Goal: Book appointment/travel/reservation

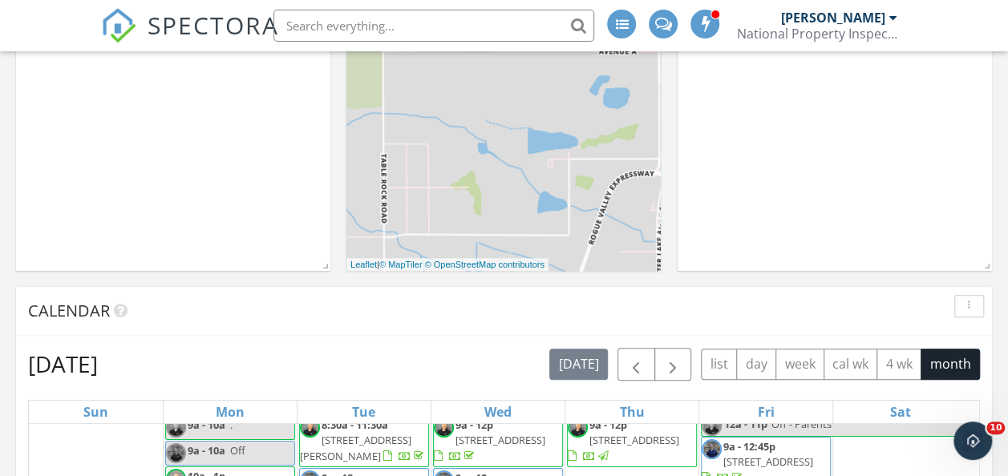
scroll to position [427, 0]
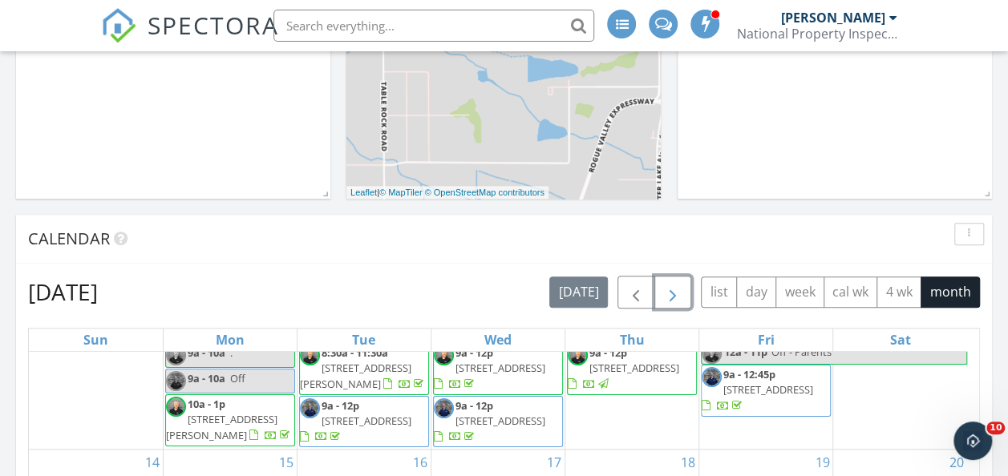
click at [681, 296] on span "button" at bounding box center [672, 292] width 19 height 19
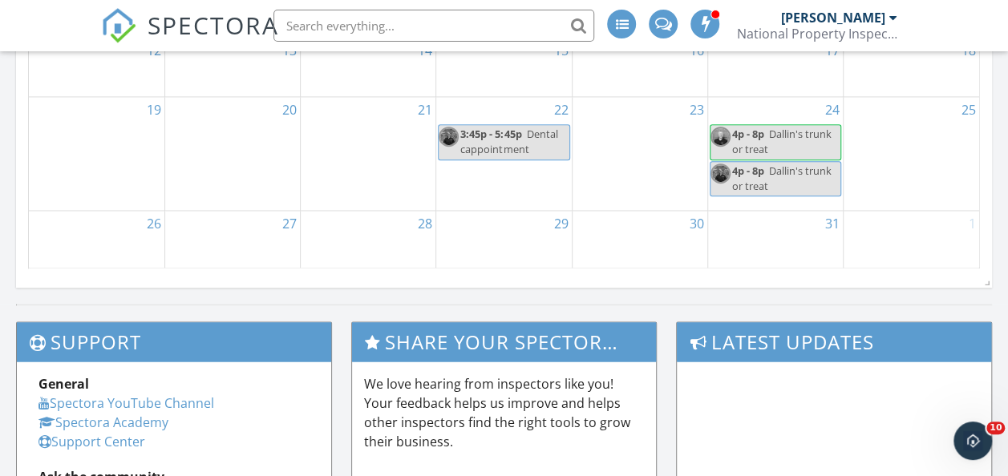
scroll to position [1048, 0]
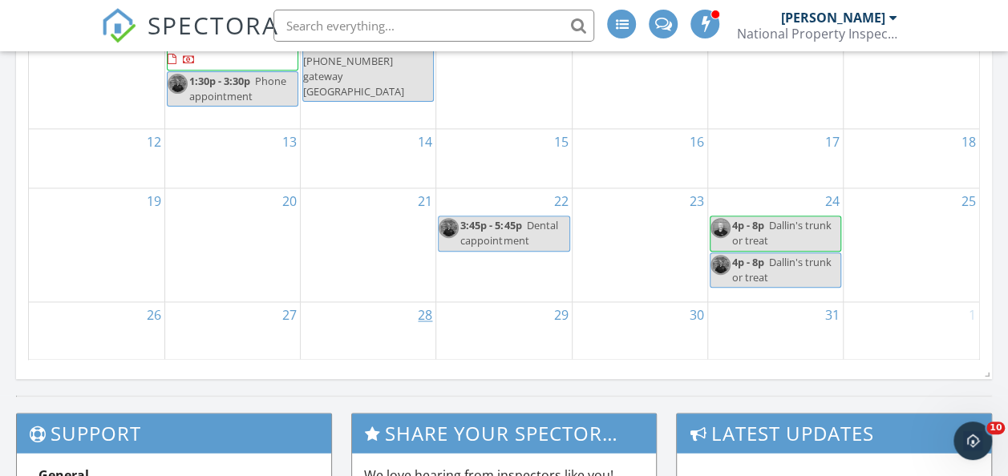
click at [424, 312] on link "28" at bounding box center [424, 315] width 21 height 26
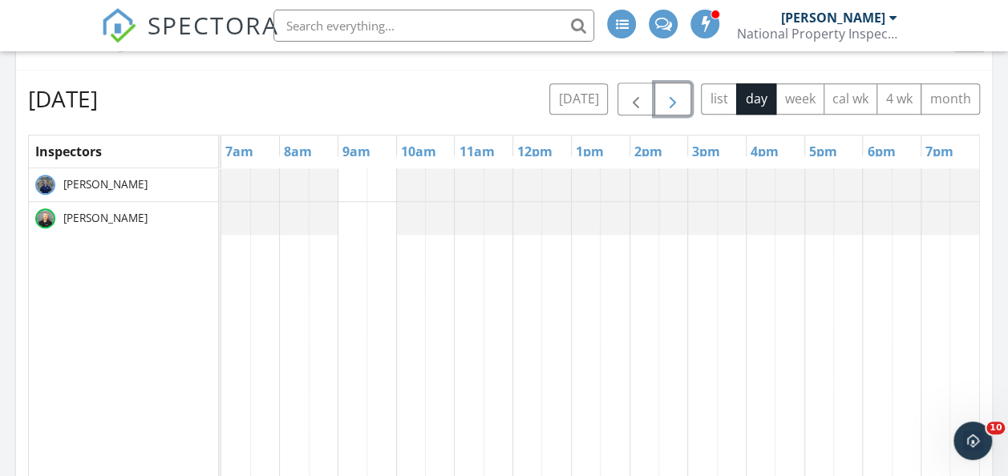
scroll to position [571, 0]
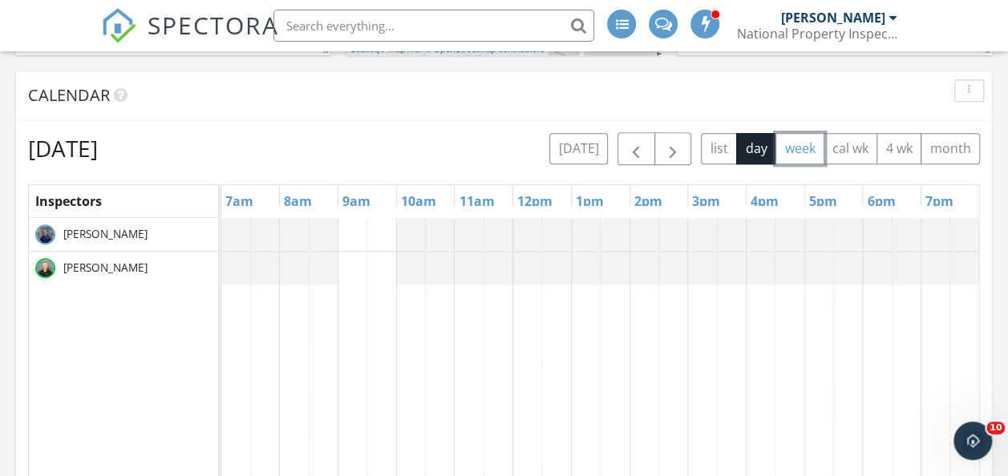
click at [804, 145] on button "week" at bounding box center [799, 148] width 49 height 31
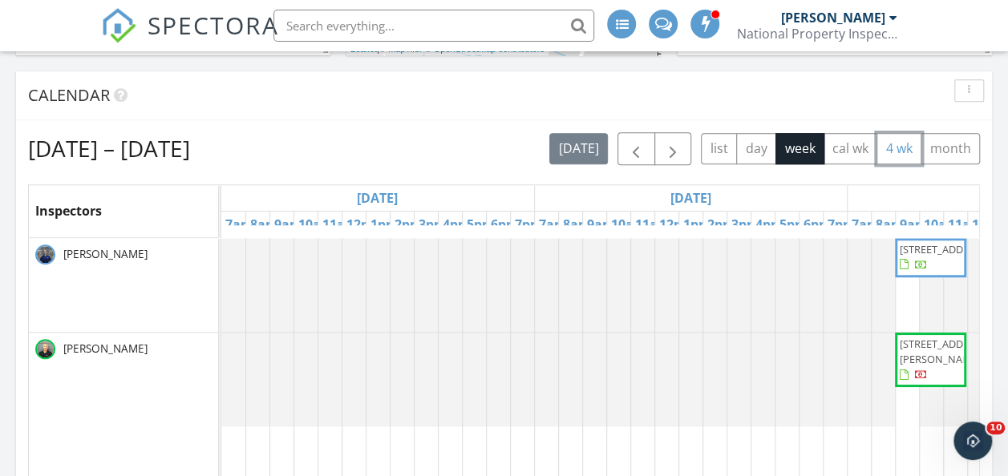
click at [906, 144] on button "4 wk" at bounding box center [898, 148] width 45 height 31
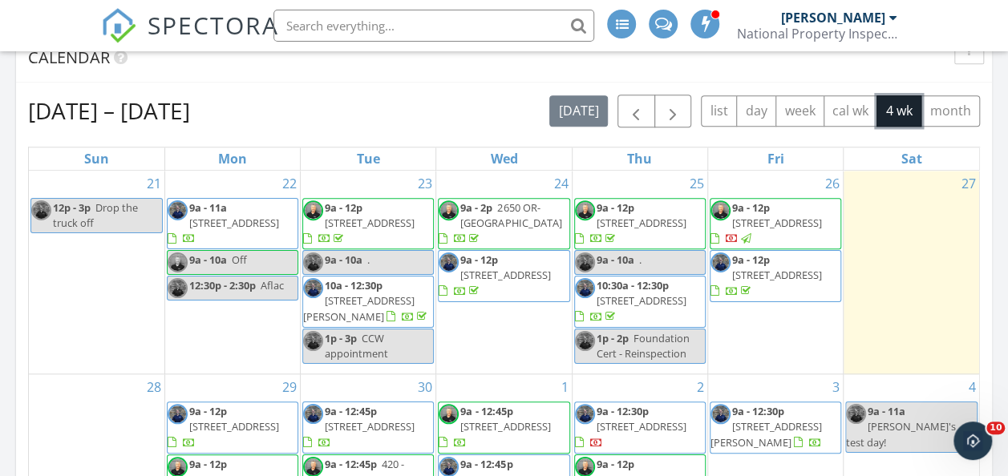
scroll to position [564, 0]
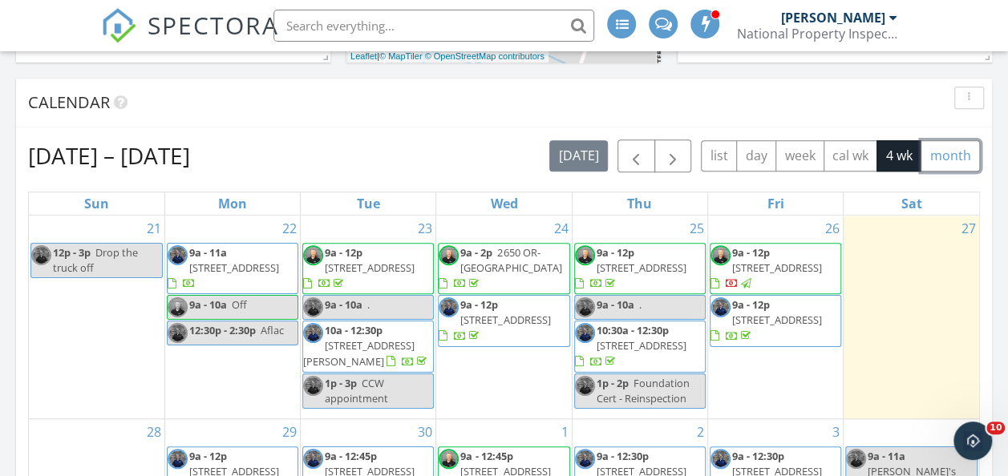
click at [955, 155] on button "month" at bounding box center [949, 155] width 59 height 31
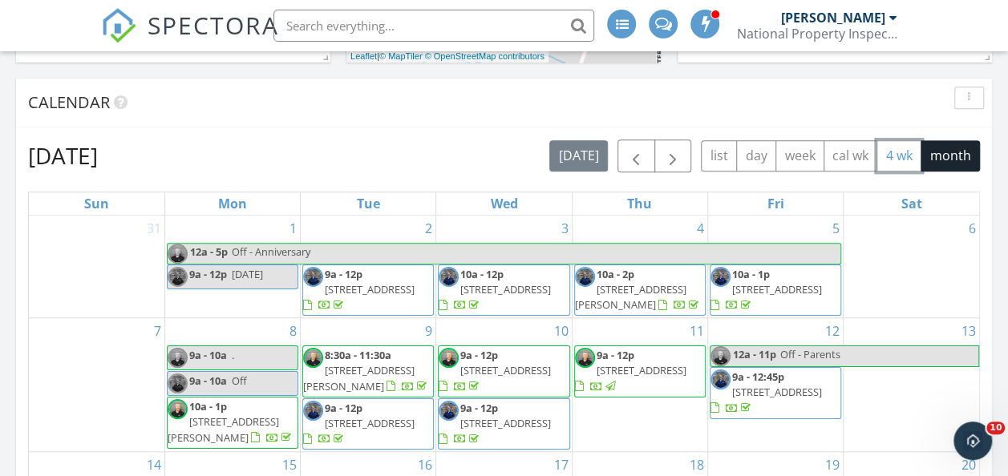
click at [895, 155] on button "4 wk" at bounding box center [898, 155] width 45 height 31
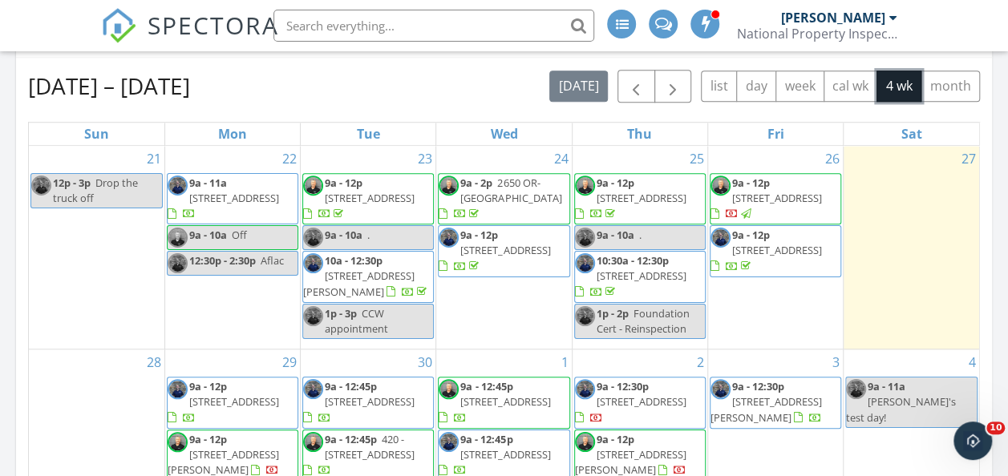
scroll to position [643, 0]
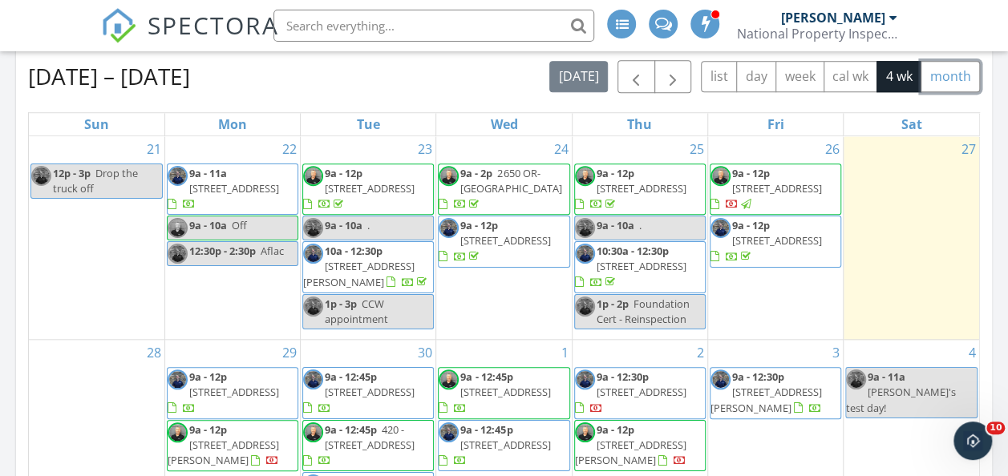
click at [943, 77] on button "month" at bounding box center [949, 76] width 59 height 31
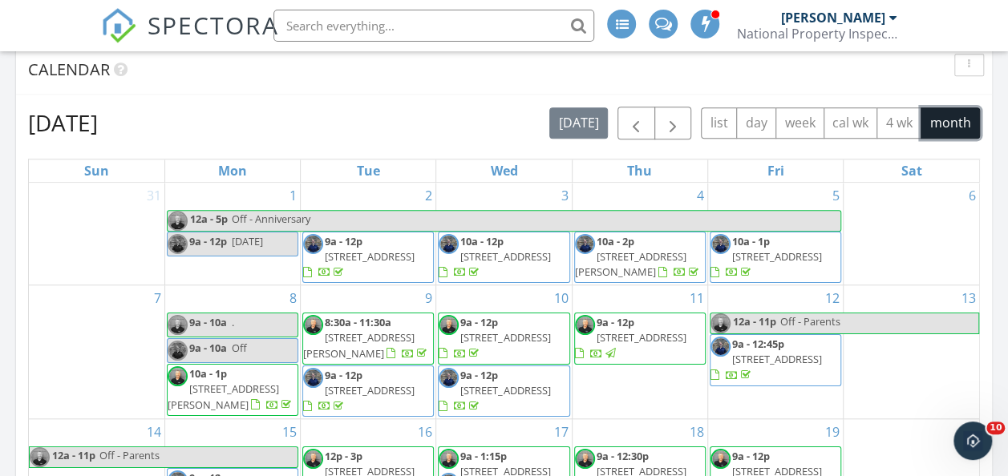
scroll to position [593, 0]
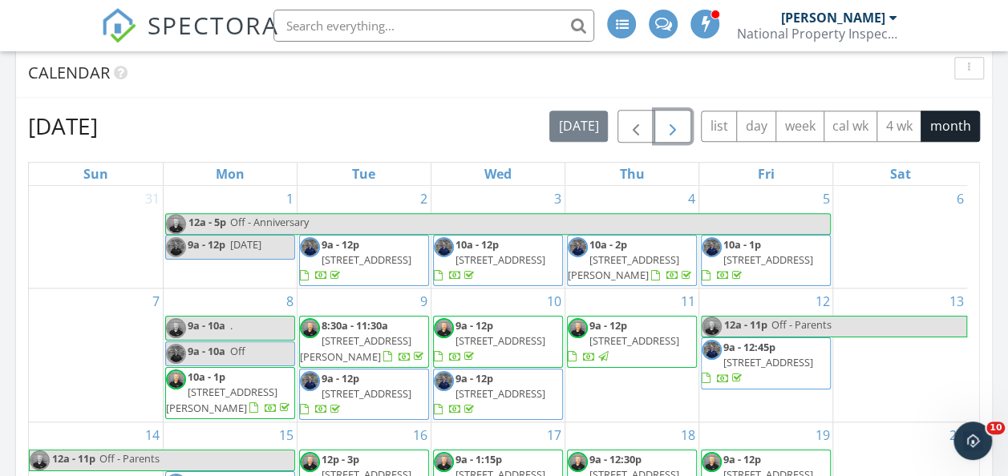
click at [680, 125] on span "button" at bounding box center [672, 126] width 19 height 19
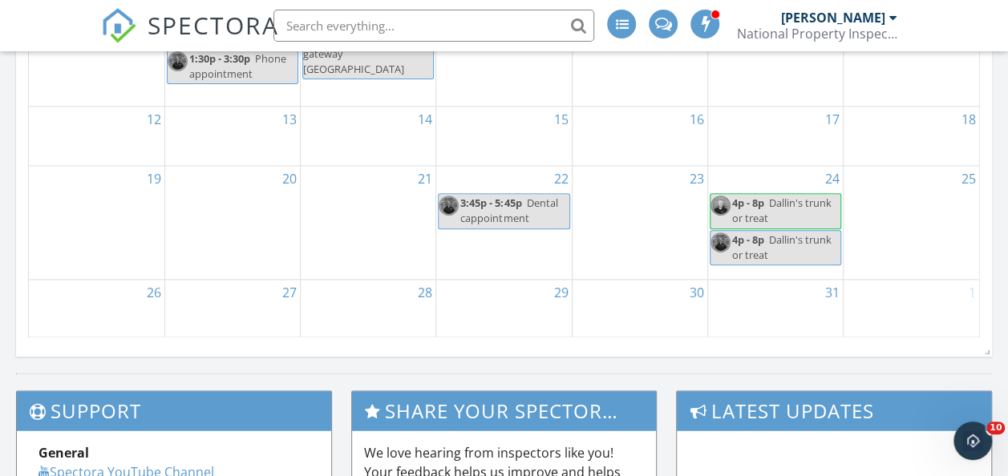
scroll to position [1088, 0]
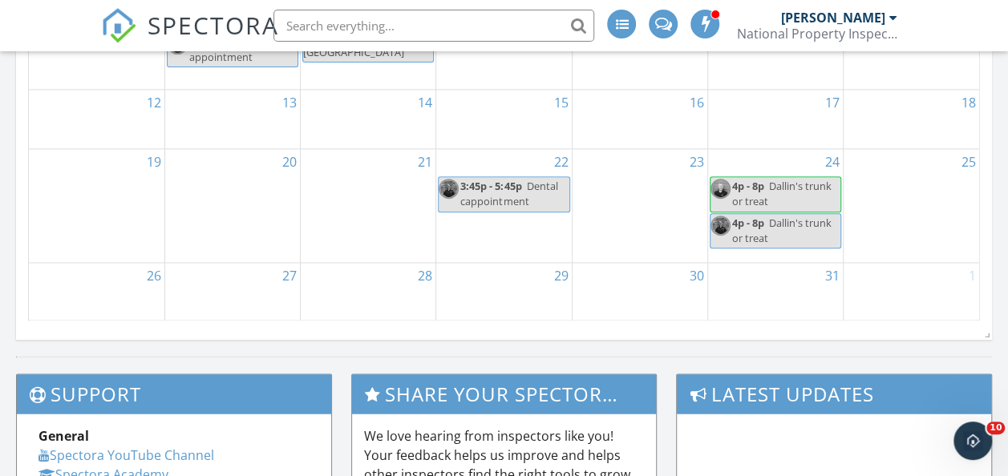
click at [360, 290] on div "28" at bounding box center [368, 292] width 135 height 59
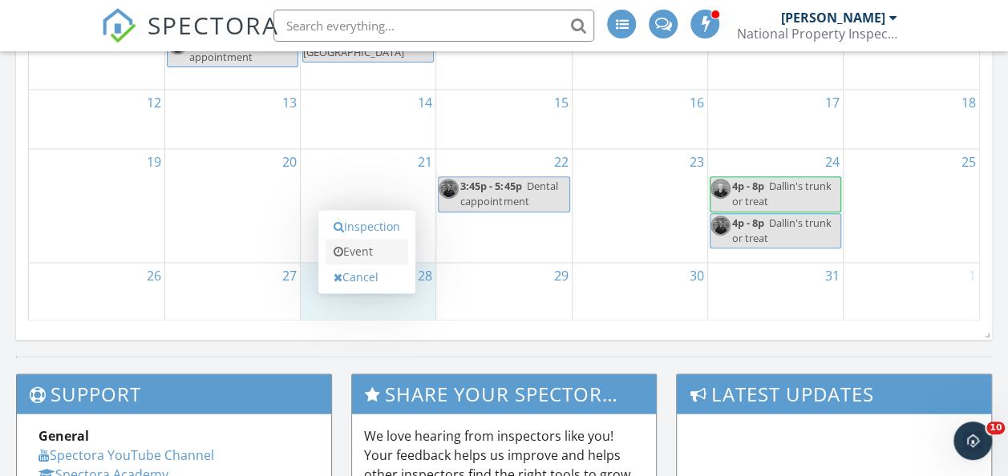
click at [370, 241] on link "Event" at bounding box center [366, 252] width 83 height 26
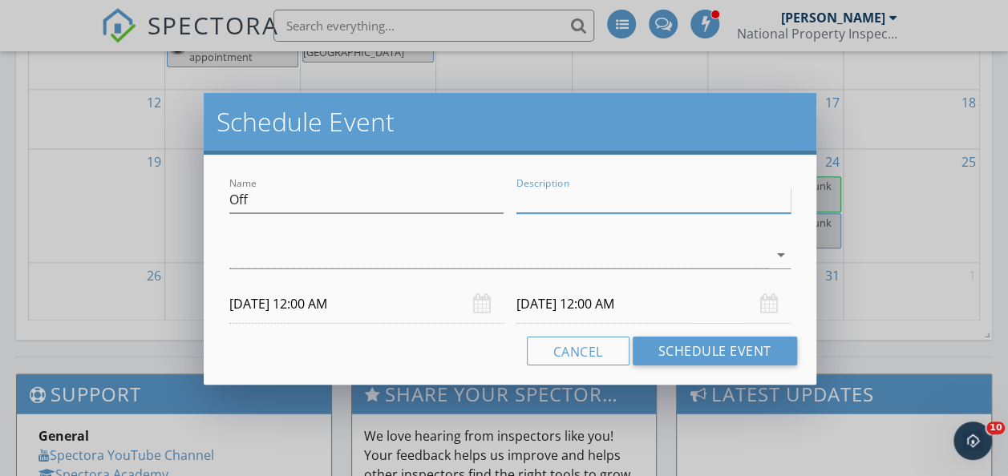
click at [603, 203] on input "Description" at bounding box center [653, 200] width 274 height 26
type input "Dr Appointment"
click at [778, 250] on icon "arrow_drop_down" at bounding box center [780, 254] width 19 height 19
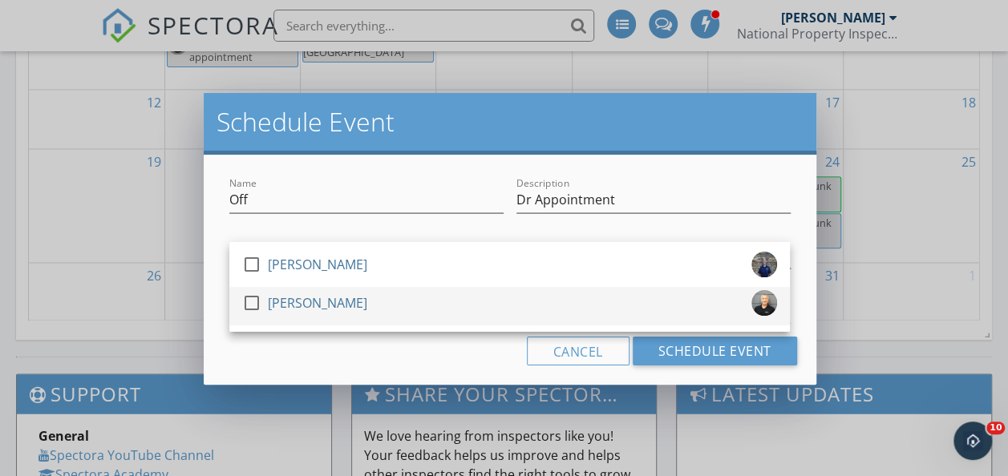
click at [252, 302] on div at bounding box center [251, 302] width 27 height 27
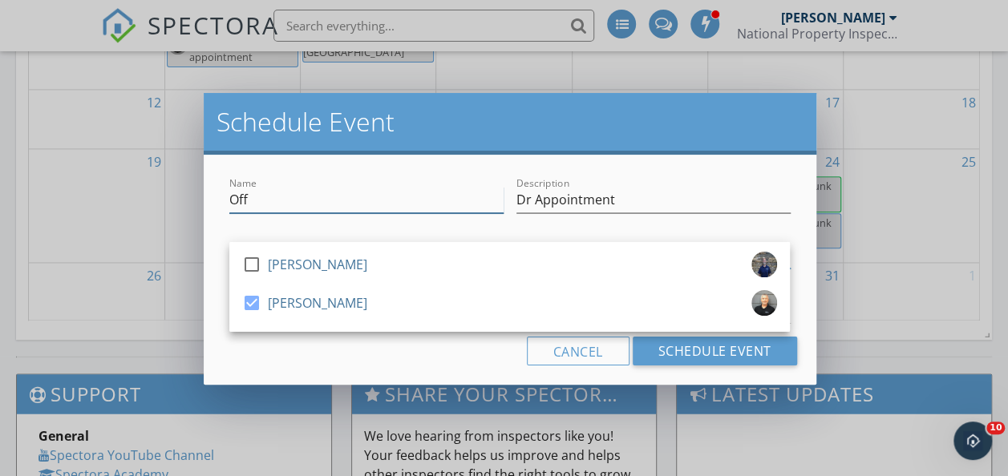
click at [260, 199] on input "Off" at bounding box center [366, 200] width 274 height 26
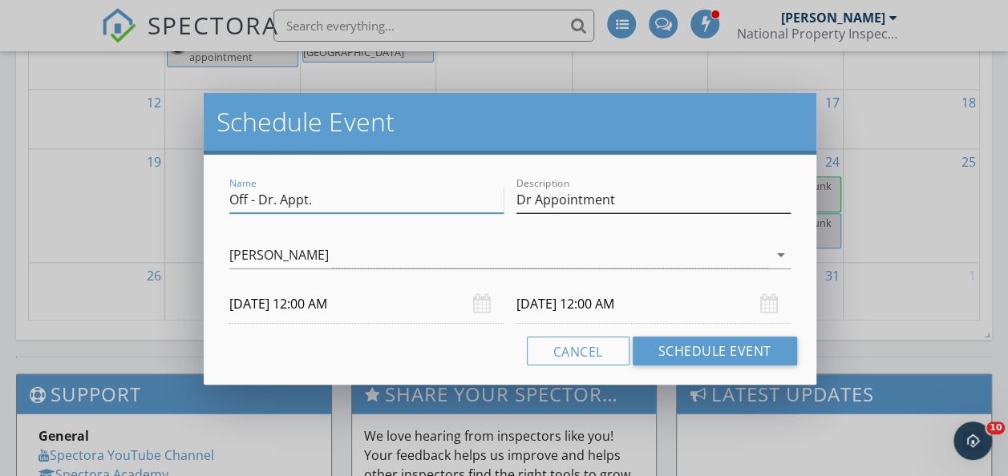
type input "Off - Dr. Appt."
click at [584, 203] on input "Dr Appointment" at bounding box center [653, 200] width 274 height 26
drag, startPoint x: 617, startPoint y: 199, endPoint x: 510, endPoint y: 216, distance: 108.8
click at [510, 216] on div "Description Dr Appointment" at bounding box center [653, 201] width 287 height 55
type input "10:00 Dermatology; 2:30 Urology"
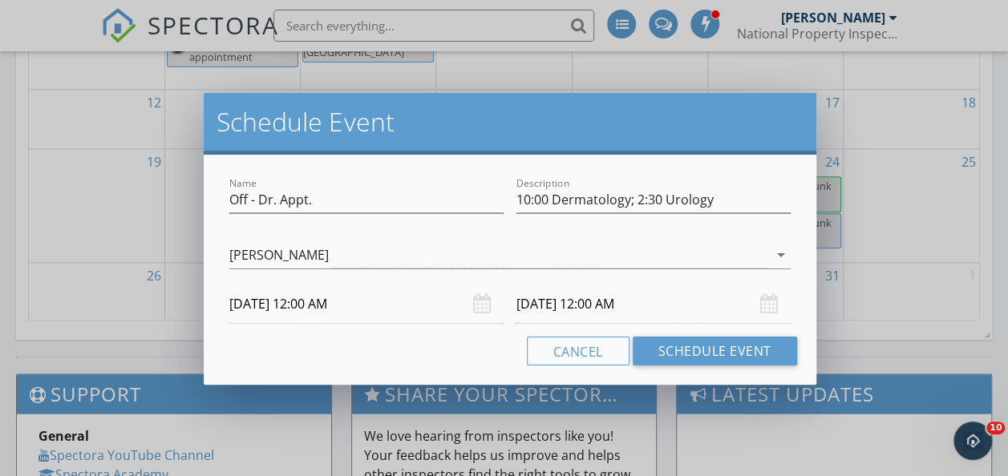
click at [442, 345] on div "Cancel Schedule Event" at bounding box center [509, 351] width 573 height 29
click at [651, 298] on input "10/29/2025 12:00 AM" at bounding box center [653, 304] width 274 height 39
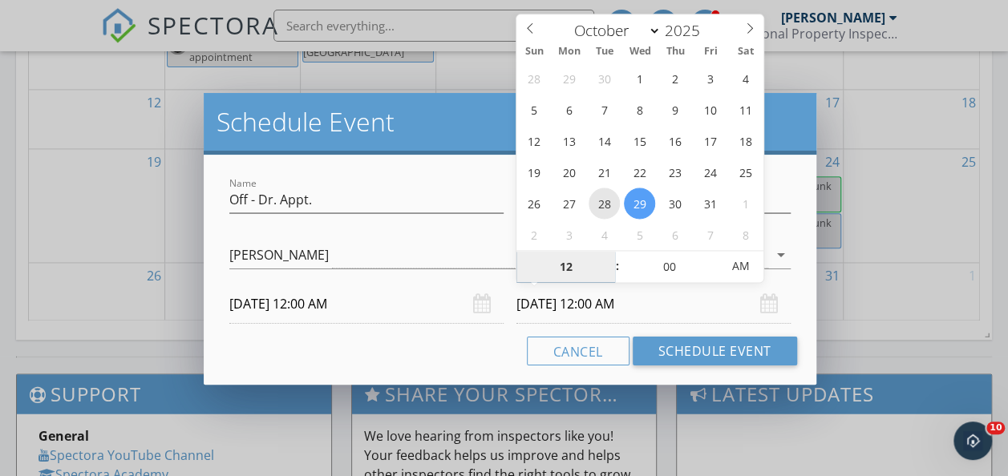
type input "10/28/2025 12:00 AM"
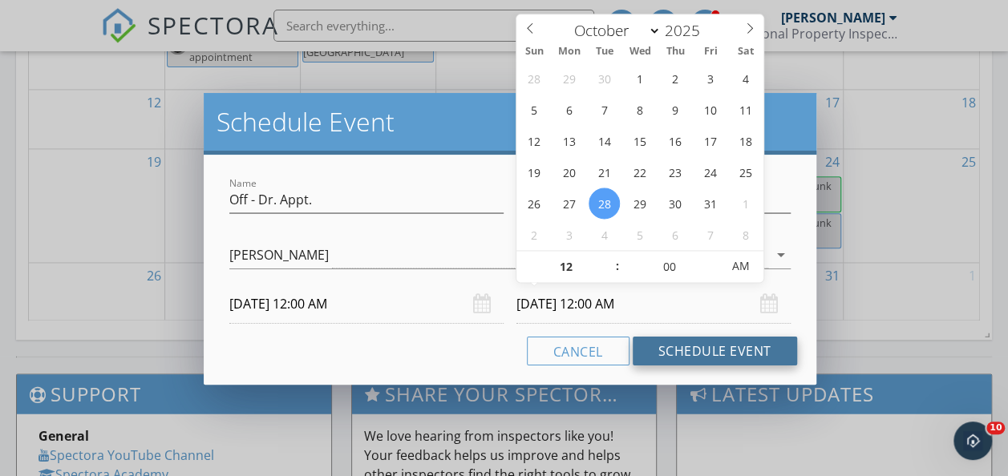
click at [691, 353] on button "Schedule Event" at bounding box center [714, 351] width 164 height 29
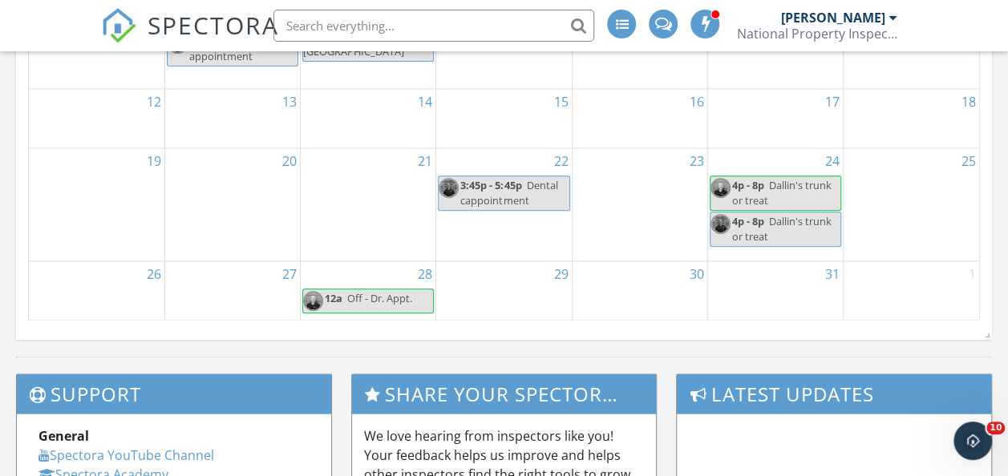
click at [358, 295] on span "Off - Dr. Appt." at bounding box center [379, 298] width 65 height 14
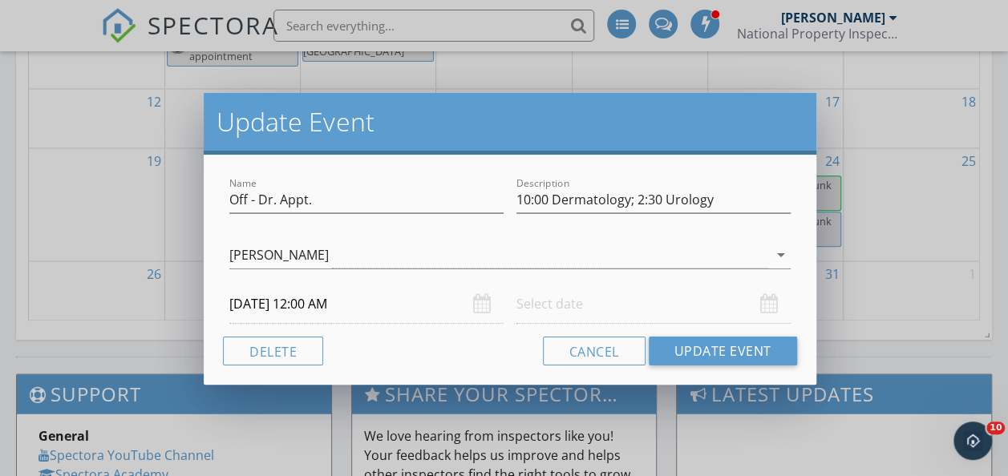
click at [428, 346] on div "Cancel Update Event" at bounding box center [509, 351] width 573 height 29
click at [936, 297] on div "Update Event Name Off - Dr. Appt. Description 10:00 Dermatology; 2:30 Urology S…" at bounding box center [504, 238] width 1008 height 476
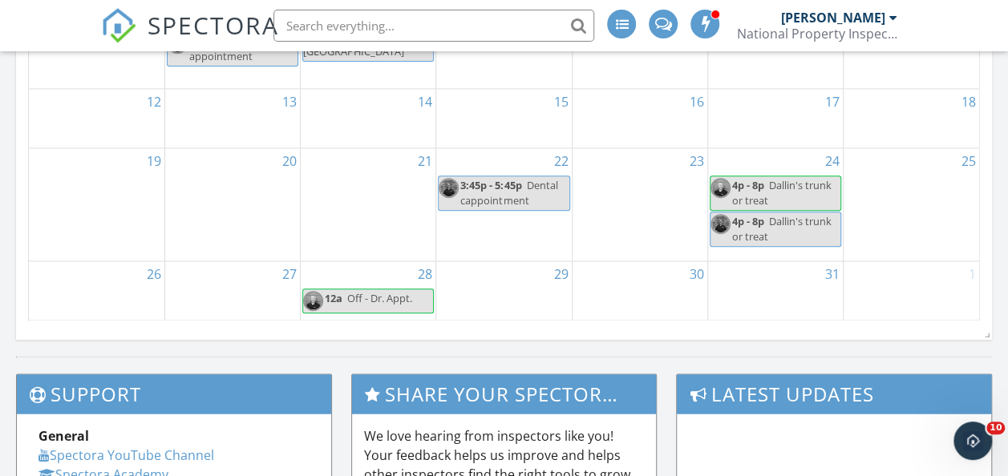
click at [362, 300] on span "Off - Dr. Appt." at bounding box center [379, 298] width 65 height 14
select select "9"
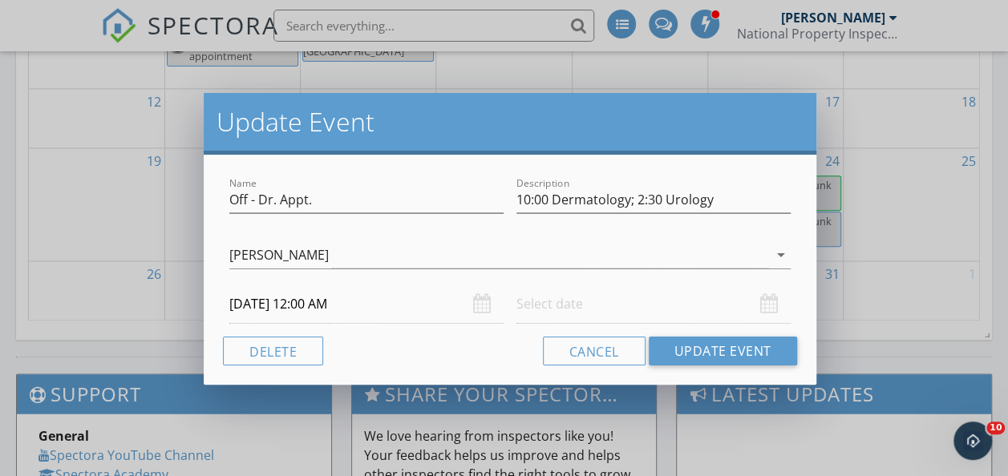
click at [332, 303] on input "10/28/2025 12:00 AM" at bounding box center [366, 304] width 274 height 39
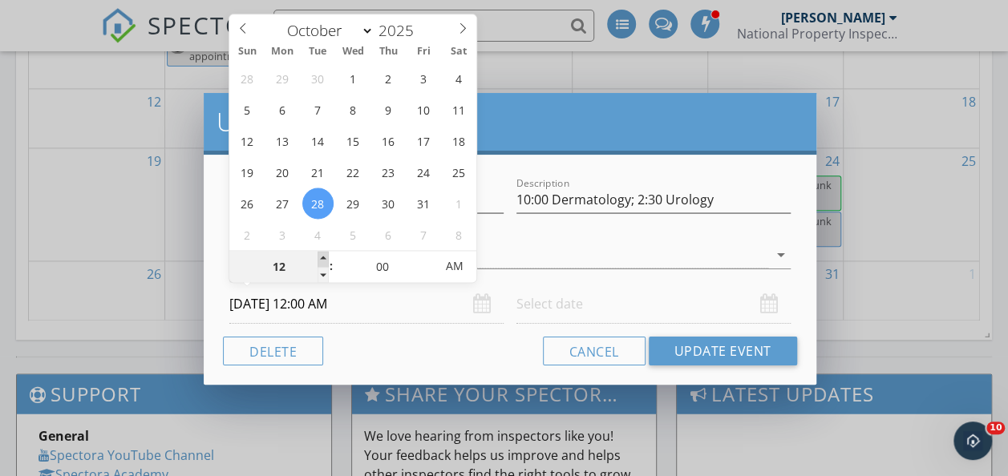
type input "01"
type input "[DATE] 1:00 AM"
click at [321, 255] on span at bounding box center [322, 259] width 11 height 16
type input "02"
type input "[DATE] 2:00 AM"
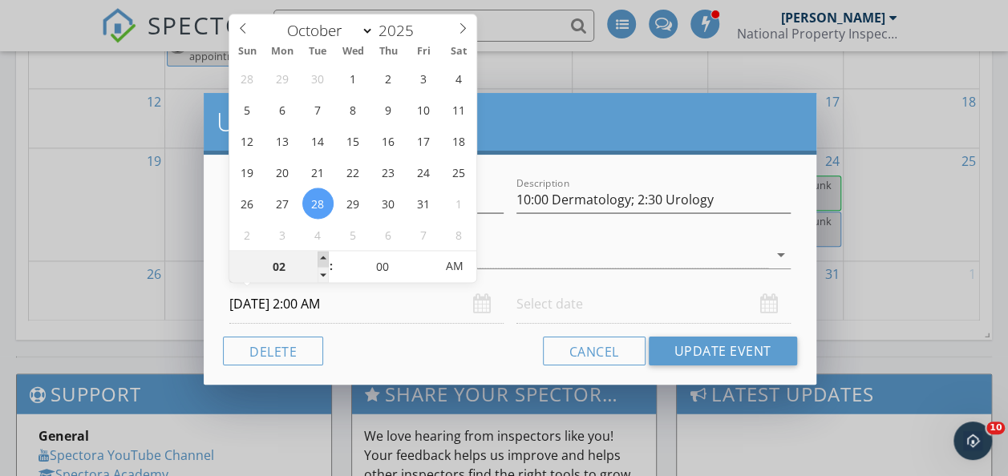
click at [321, 255] on span at bounding box center [322, 259] width 11 height 16
type input "03"
type input "[DATE] 3:00 AM"
click at [321, 255] on span at bounding box center [322, 259] width 11 height 16
type input "04"
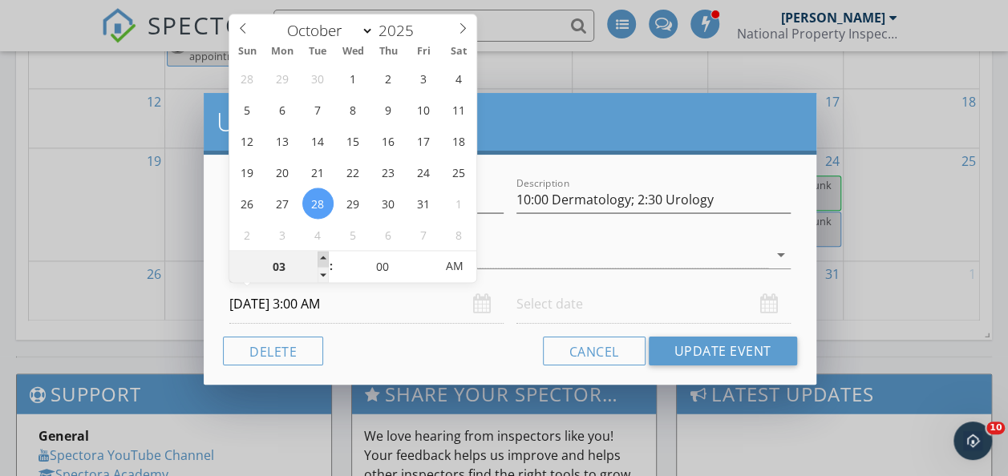
type input "[DATE] 4:00 AM"
click at [321, 255] on span at bounding box center [322, 259] width 11 height 16
type input "05"
type input "[DATE] 5:00 AM"
click at [321, 255] on span at bounding box center [322, 259] width 11 height 16
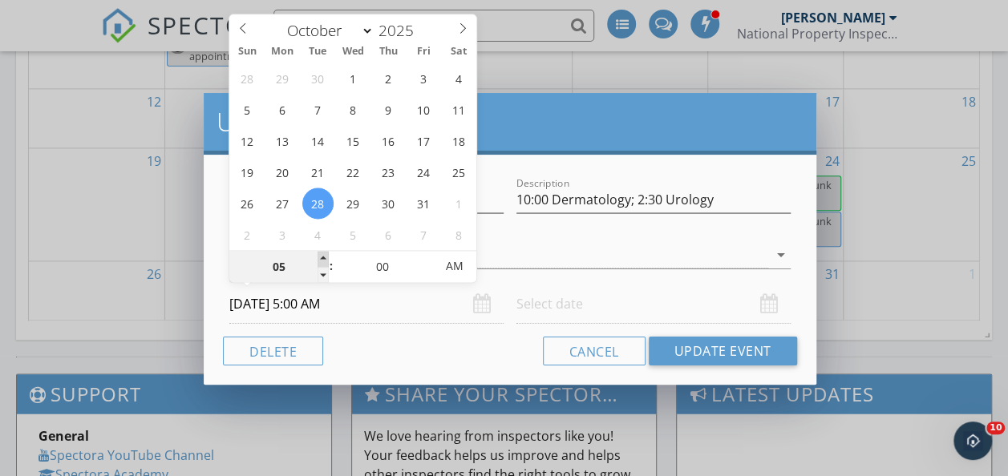
type input "06"
type input "[DATE] 6:00 AM"
click at [321, 255] on span at bounding box center [322, 259] width 11 height 16
type input "07"
type input "[DATE] 7:00 AM"
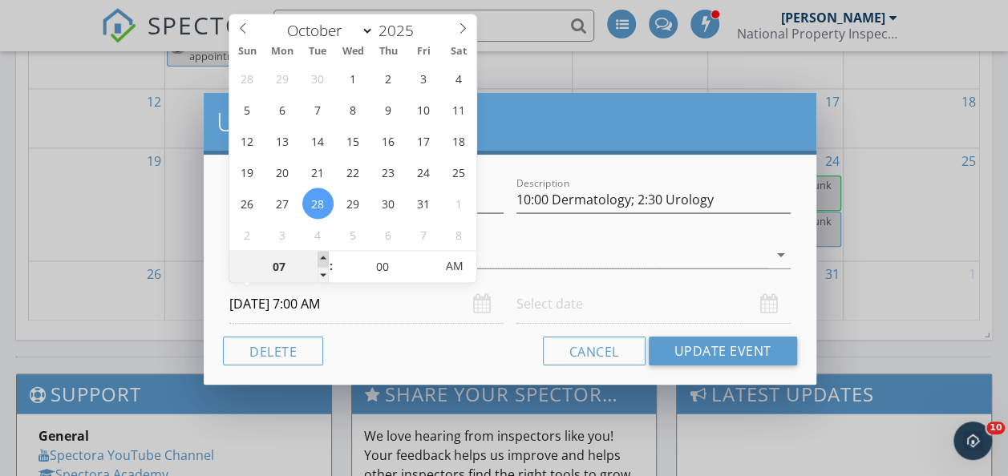
click at [321, 255] on span at bounding box center [322, 259] width 11 height 16
type input "08"
type input "[DATE] 8:00 AM"
click at [321, 255] on span at bounding box center [322, 259] width 11 height 16
click at [410, 314] on input "[DATE] 8:00 AM" at bounding box center [366, 304] width 274 height 39
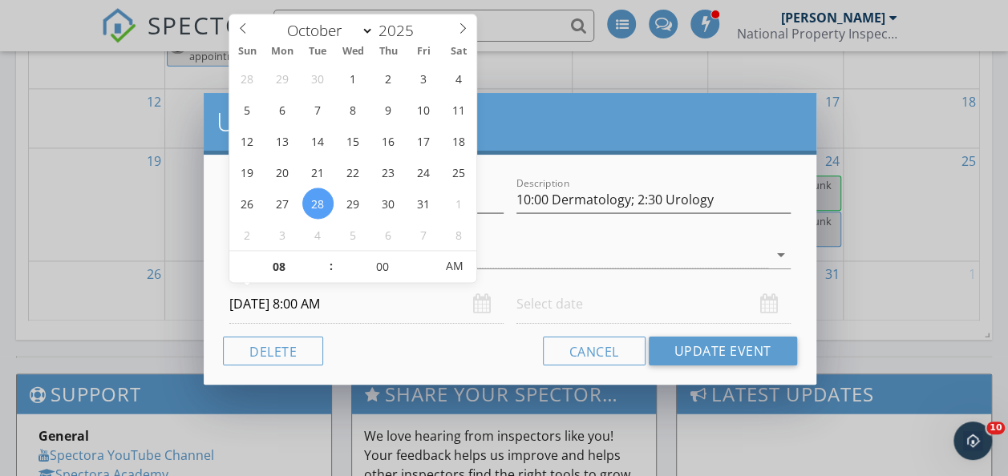
click at [441, 345] on div "Cancel Update Event" at bounding box center [509, 351] width 573 height 29
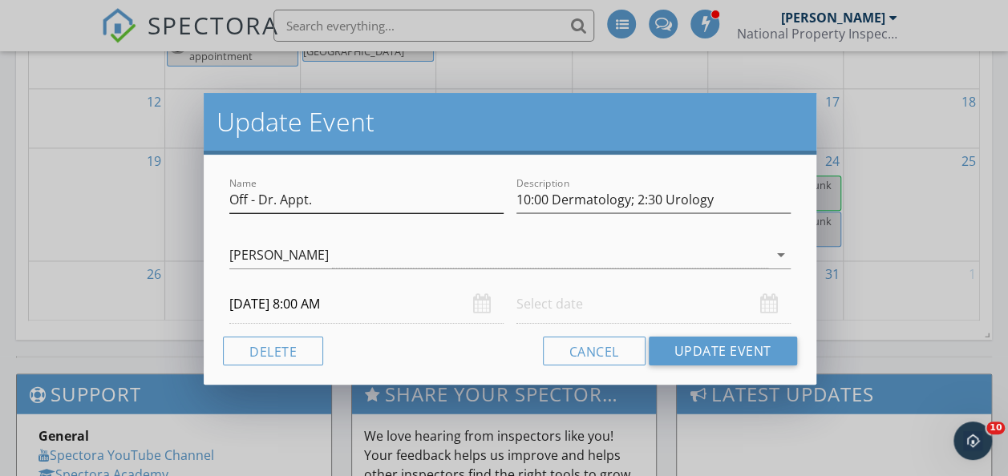
drag, startPoint x: 489, startPoint y: 100, endPoint x: 465, endPoint y: 188, distance: 91.4
click at [465, 188] on div "Update Event Name Off - Dr. Appt. Description 10:00 Dermatology; 2:30 Urology J…" at bounding box center [510, 239] width 612 height 292
click at [124, 356] on div "Update Event Name Off - Dr. Appt. Description 10:00 Dermatology; 2:30 Urology J…" at bounding box center [504, 238] width 1008 height 476
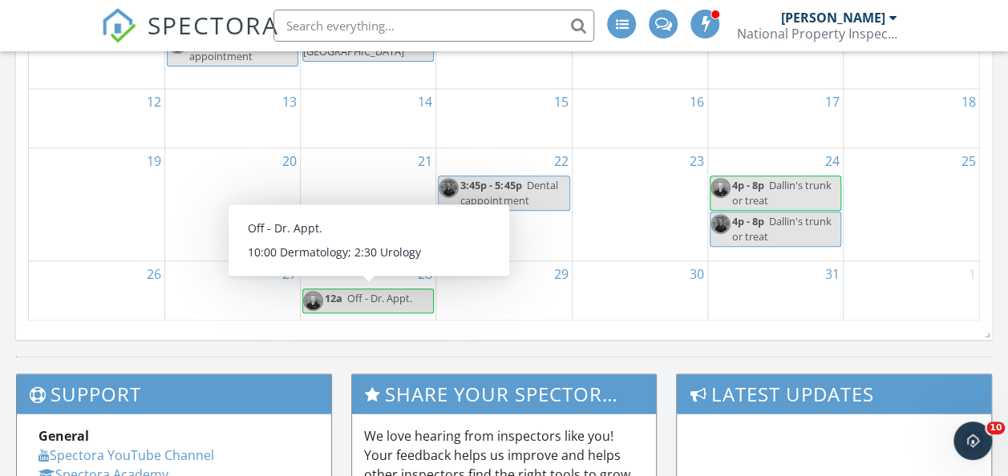
click at [378, 300] on span "Off - Dr. Appt." at bounding box center [379, 298] width 65 height 14
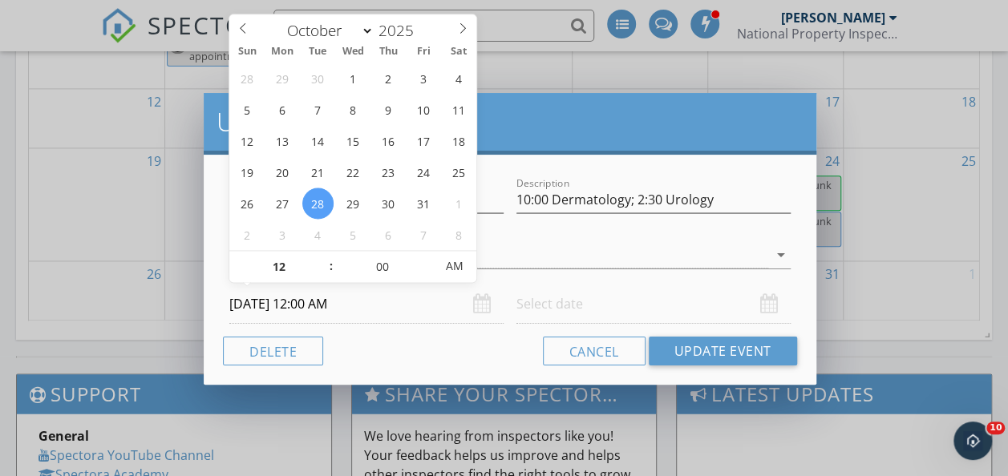
click at [341, 295] on input "10/28/2025 12:00 AM" at bounding box center [366, 304] width 274 height 39
type input "11"
type input "10/28/2025 11:00 PM"
click at [319, 273] on span at bounding box center [322, 275] width 11 height 16
type input "12"
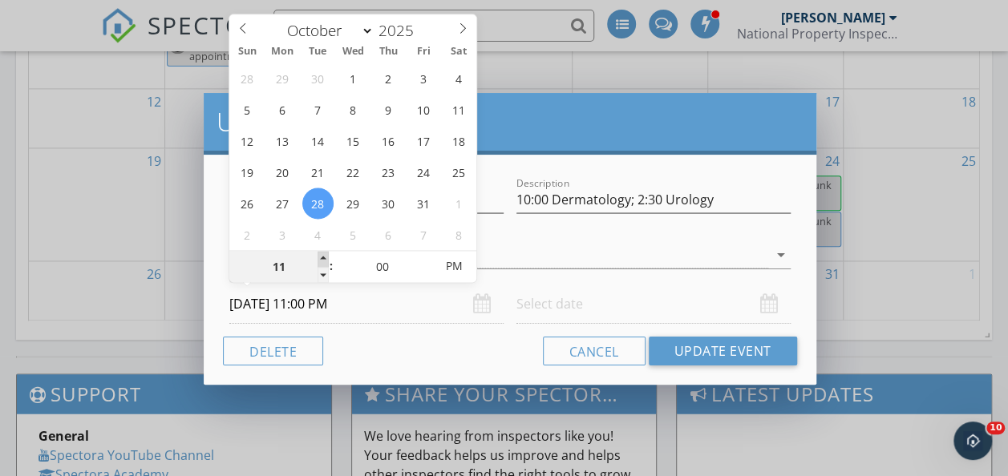
type input "10/28/2025 12:00 AM"
click at [321, 253] on span at bounding box center [322, 259] width 11 height 16
type input "01"
type input "10/28/2025 1:00 AM"
click at [321, 253] on span at bounding box center [322, 259] width 11 height 16
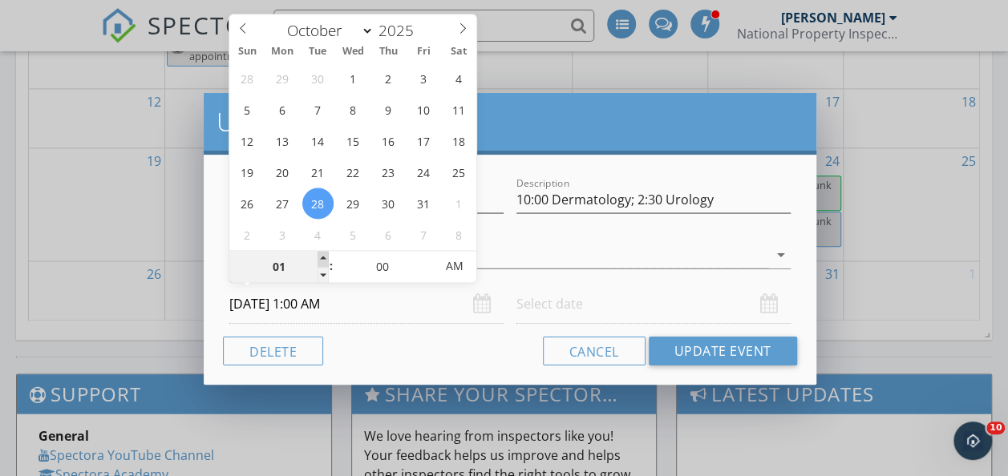
type input "02"
type input "10/28/2025 2:00 AM"
click at [321, 253] on span at bounding box center [322, 259] width 11 height 16
type input "03"
type input "10/28/2025 3:00 AM"
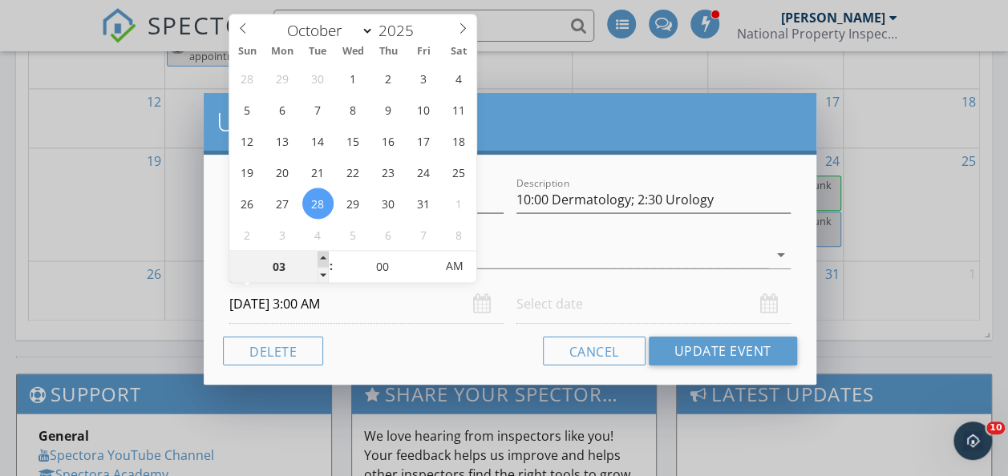
click at [321, 253] on span at bounding box center [322, 259] width 11 height 16
type input "04"
type input "10/28/2025 4:00 AM"
click at [321, 253] on span at bounding box center [322, 259] width 11 height 16
type input "05"
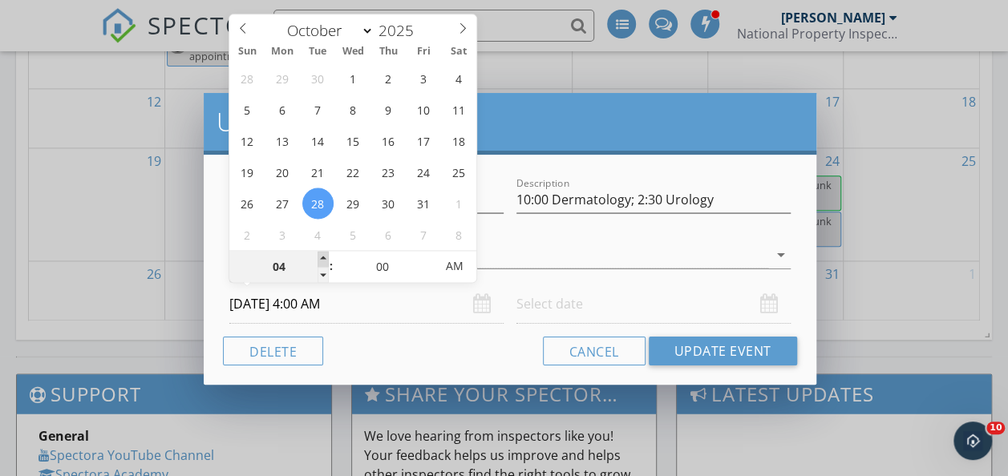
type input "10/28/2025 5:00 AM"
click at [321, 253] on span at bounding box center [322, 259] width 11 height 16
type input "06"
type input "10/28/2025 6:00 AM"
click at [321, 253] on span at bounding box center [322, 259] width 11 height 16
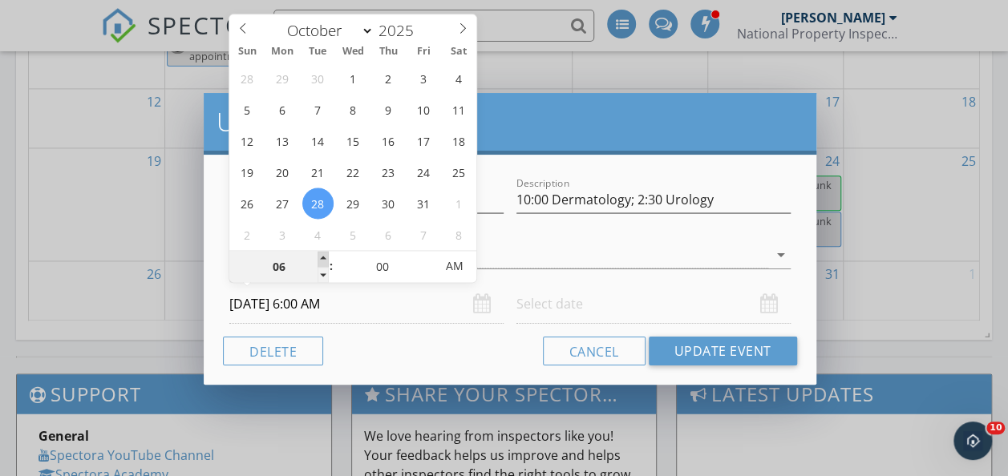
type input "07"
type input "10/28/2025 7:00 AM"
click at [321, 253] on span at bounding box center [322, 259] width 11 height 16
type input "08"
type input "10/28/2025 8:00 AM"
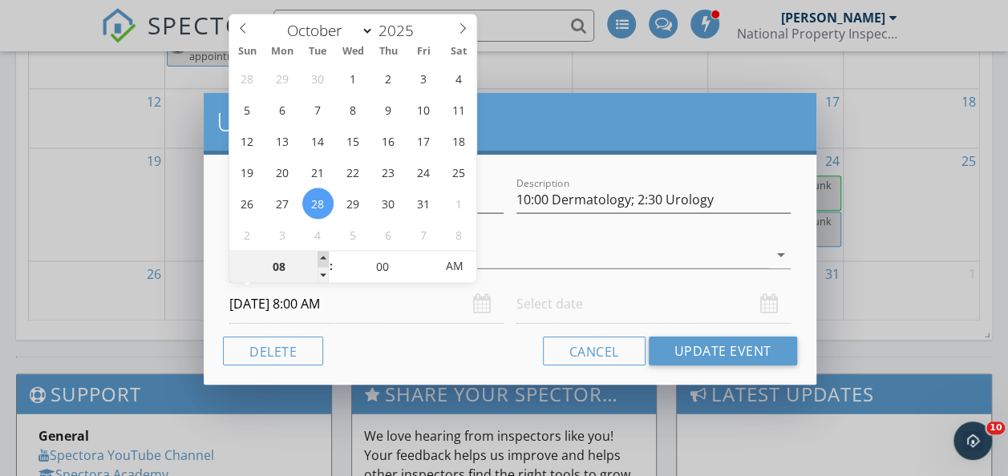
click at [321, 252] on span at bounding box center [322, 259] width 11 height 16
click at [396, 341] on div "Cancel Update Event" at bounding box center [509, 351] width 573 height 29
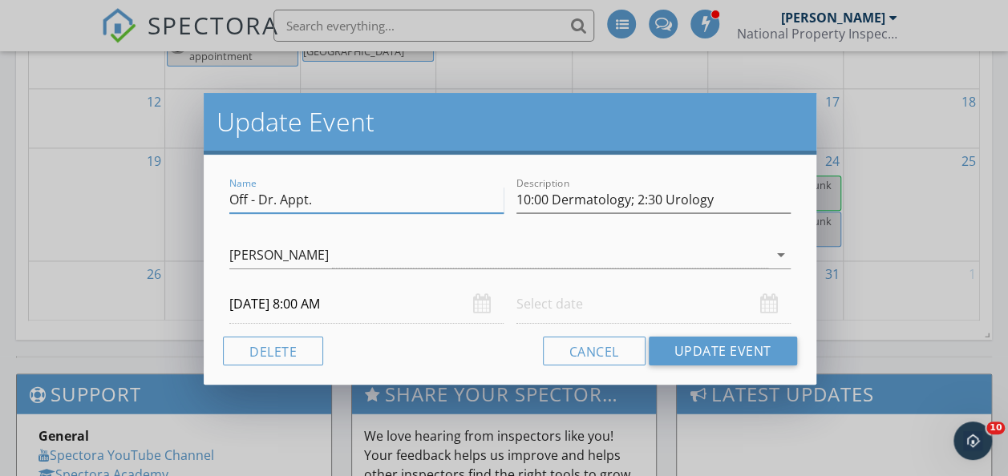
drag, startPoint x: 316, startPoint y: 197, endPoint x: 216, endPoint y: 204, distance: 99.6
click at [216, 204] on div "Name Off - Dr. Appt. Description 10:00 Dermatology; 2:30 Urology Jason Wileman …" at bounding box center [510, 270] width 612 height 230
type input "10:00 Dermatology; 2:00 Urology"
drag, startPoint x: 721, startPoint y: 199, endPoint x: 510, endPoint y: 202, distance: 211.6
click at [510, 202] on div "Description 10:00 Dermatology; 2:30 Urology" at bounding box center [653, 201] width 287 height 55
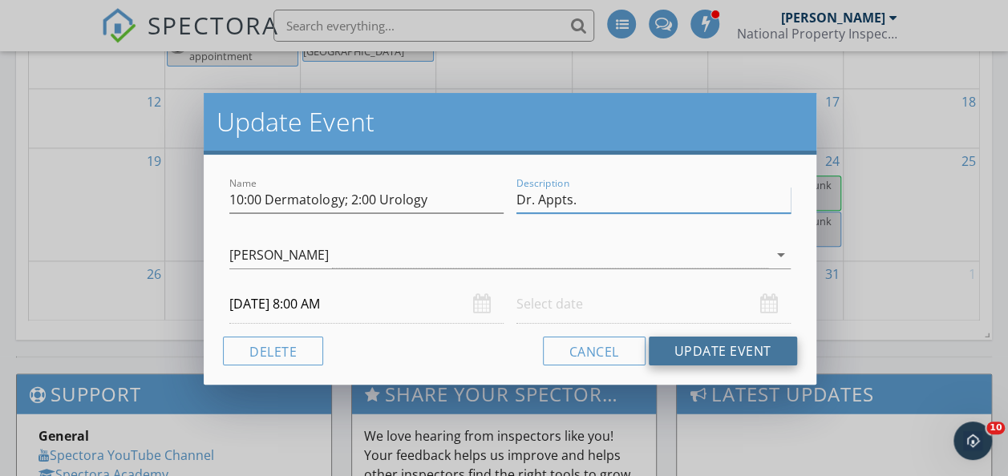
type input "Dr. Appts."
click at [716, 349] on button "Update Event" at bounding box center [722, 351] width 148 height 29
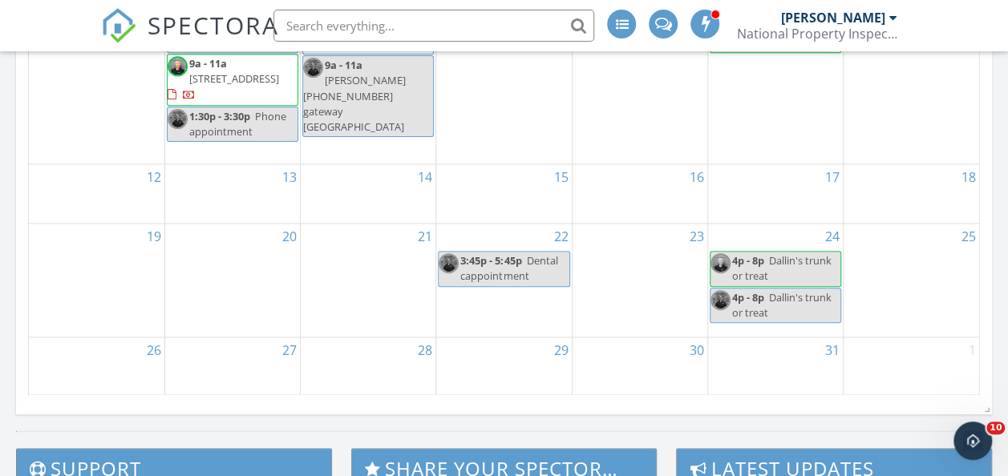
scroll to position [1050, 0]
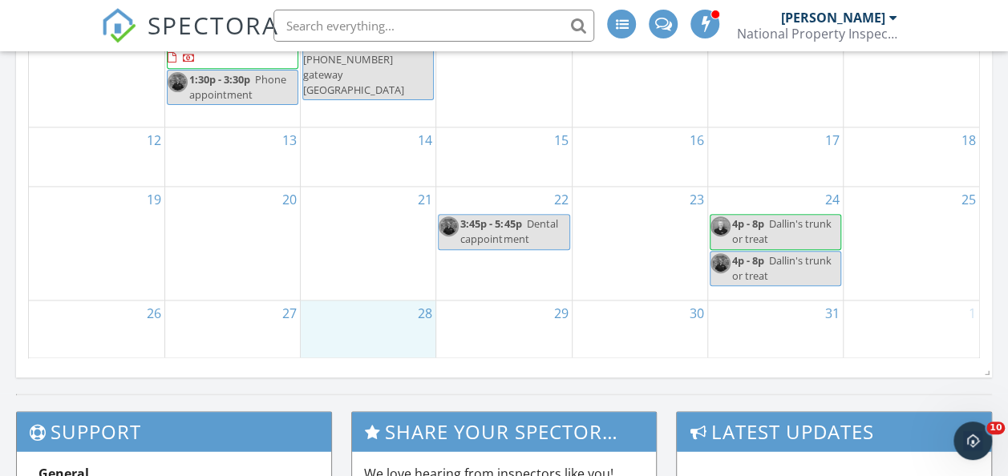
click at [382, 322] on div "28" at bounding box center [368, 330] width 135 height 59
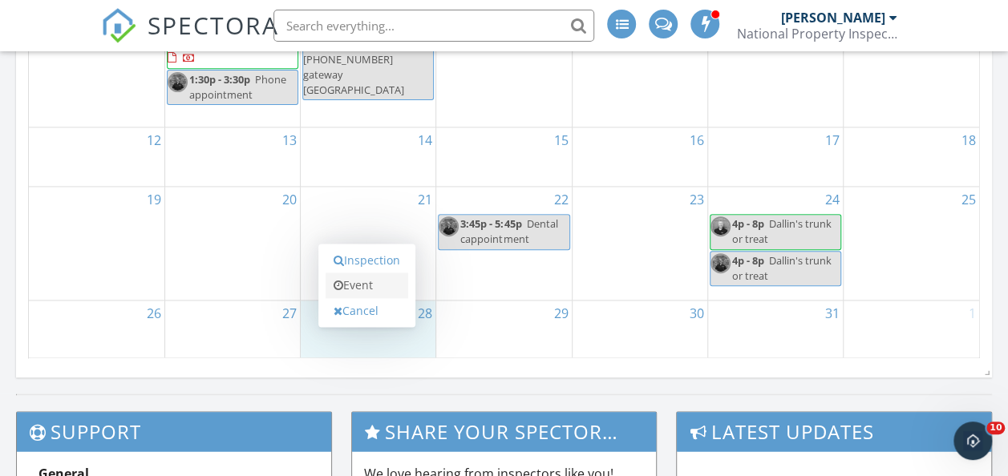
click at [378, 277] on link "Event" at bounding box center [366, 286] width 83 height 26
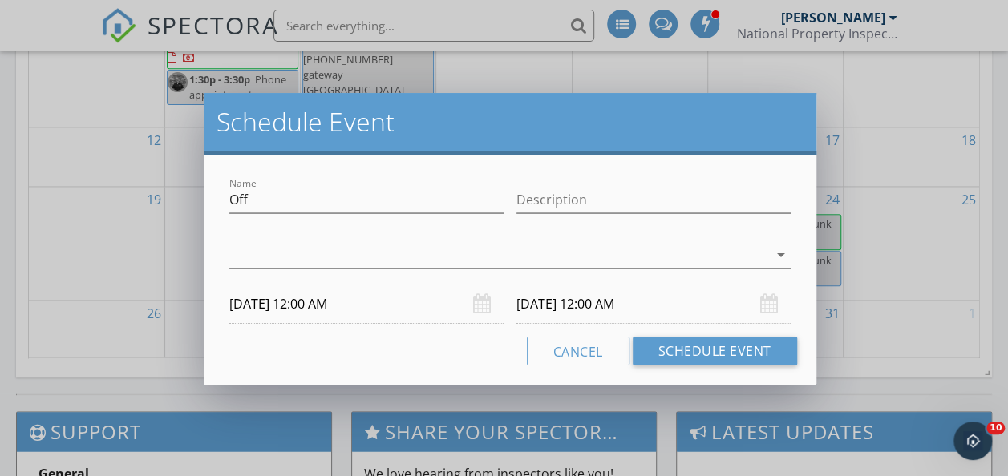
click at [608, 296] on input "10/29/2025 12:00 AM" at bounding box center [653, 304] width 274 height 39
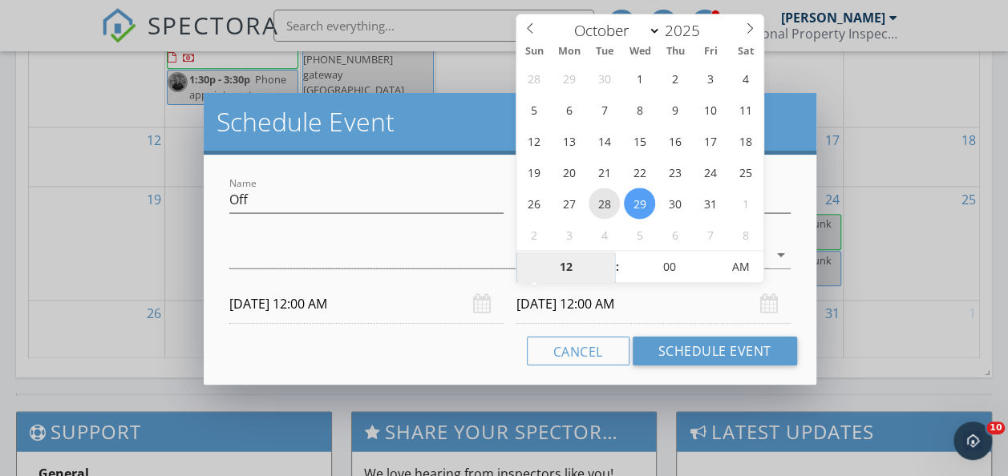
type input "10/28/2025 12:00 AM"
click at [673, 305] on input "10/28/2025 12:00 AM" at bounding box center [653, 304] width 274 height 39
type input "11"
type input "10/28/2025 11:00 PM"
click at [609, 272] on span at bounding box center [609, 275] width 11 height 16
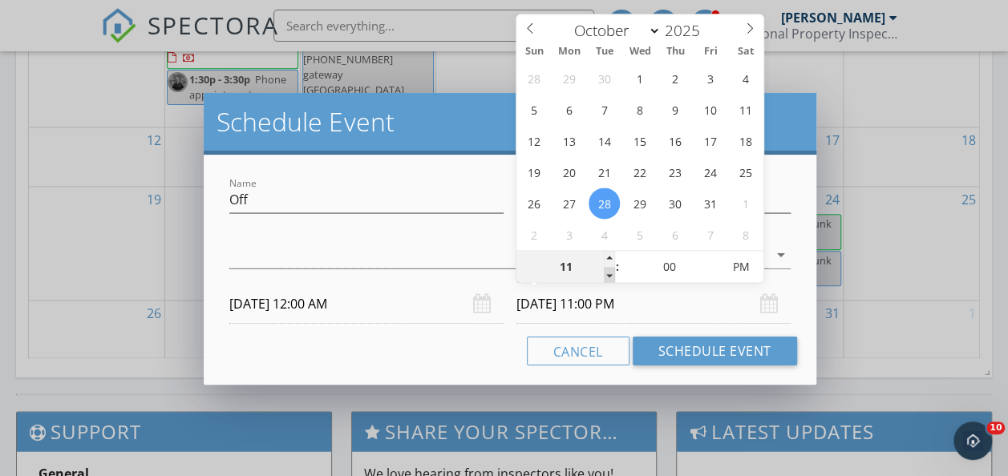
type input "10"
type input "10/28/2025 10:00 PM"
click at [609, 272] on span at bounding box center [609, 275] width 11 height 16
type input "09"
type input "10/28/2025 9:00 PM"
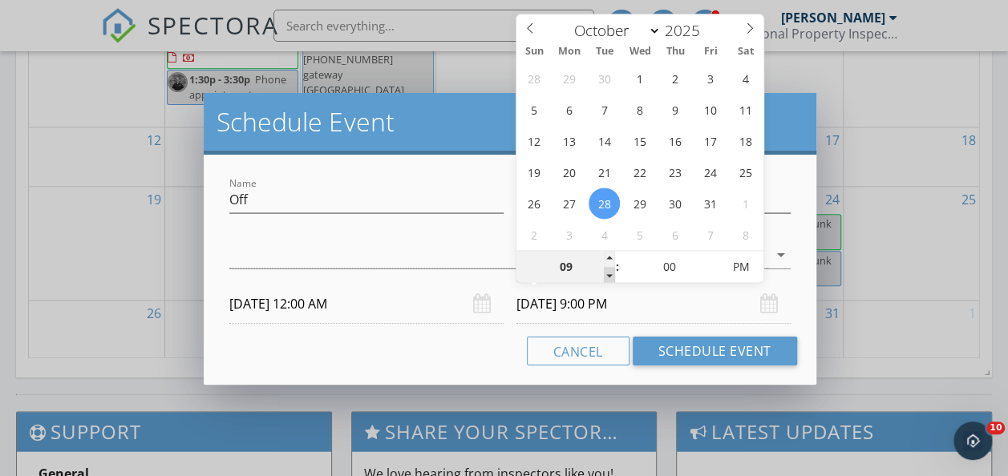
click at [609, 272] on span at bounding box center [609, 275] width 11 height 16
type input "08"
type input "10/28/2025 8:00 PM"
click at [609, 272] on span at bounding box center [609, 275] width 11 height 16
type input "07"
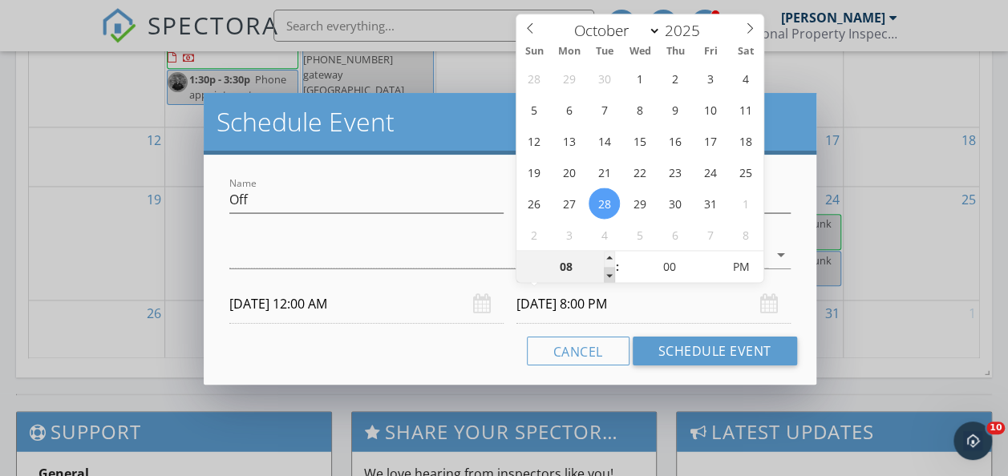
type input "10/28/2025 7:00 PM"
click at [609, 272] on span at bounding box center [609, 275] width 11 height 16
type input "06"
type input "10/28/2025 6:00 PM"
click at [609, 272] on span at bounding box center [609, 275] width 11 height 16
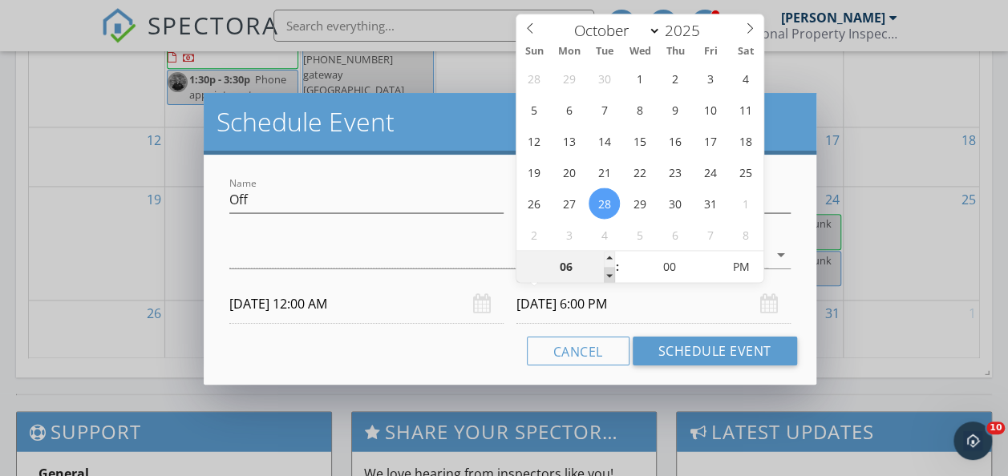
type input "05"
type input "10/28/2025 5:00 PM"
click at [609, 272] on span at bounding box center [609, 275] width 11 height 16
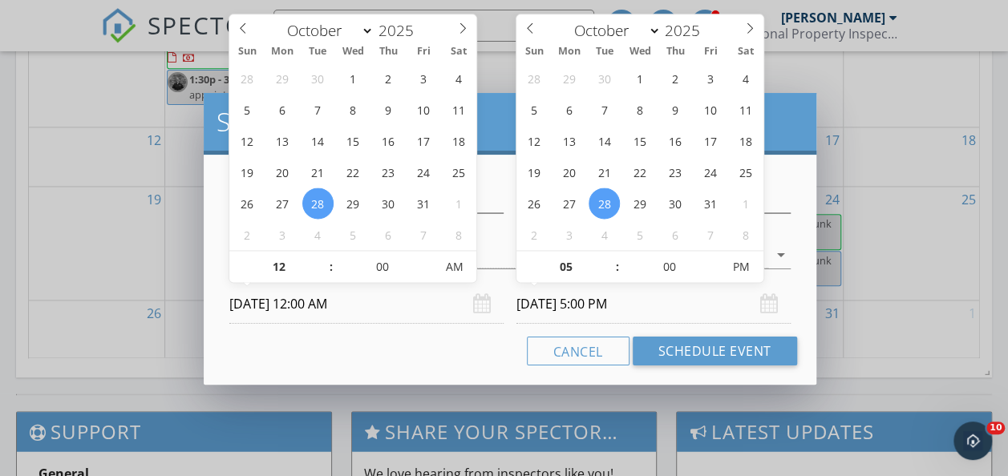
click at [346, 299] on input "10/28/2025 12:00 AM" at bounding box center [366, 304] width 274 height 39
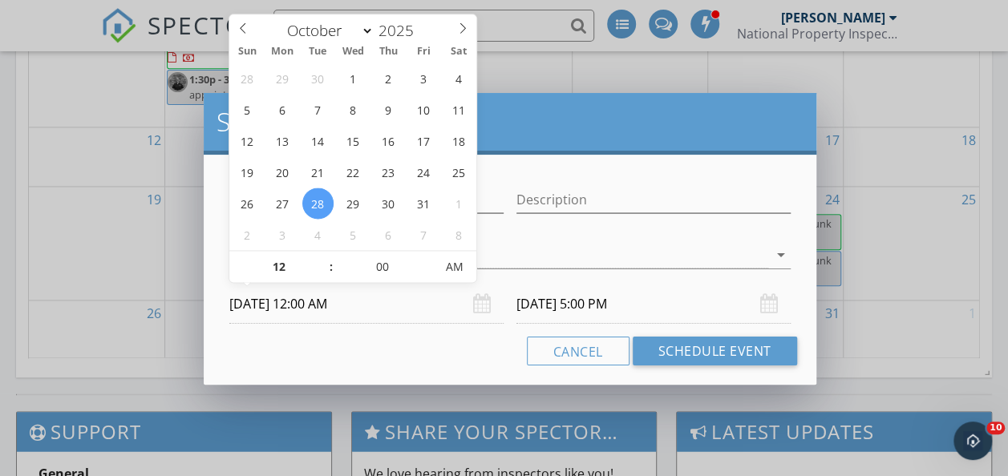
click at [329, 257] on span ":" at bounding box center [331, 267] width 5 height 32
type input "01"
type input "10/28/2025 1:00 AM"
click at [325, 257] on span at bounding box center [322, 259] width 11 height 16
type input "10/28/2025 6:00 PM"
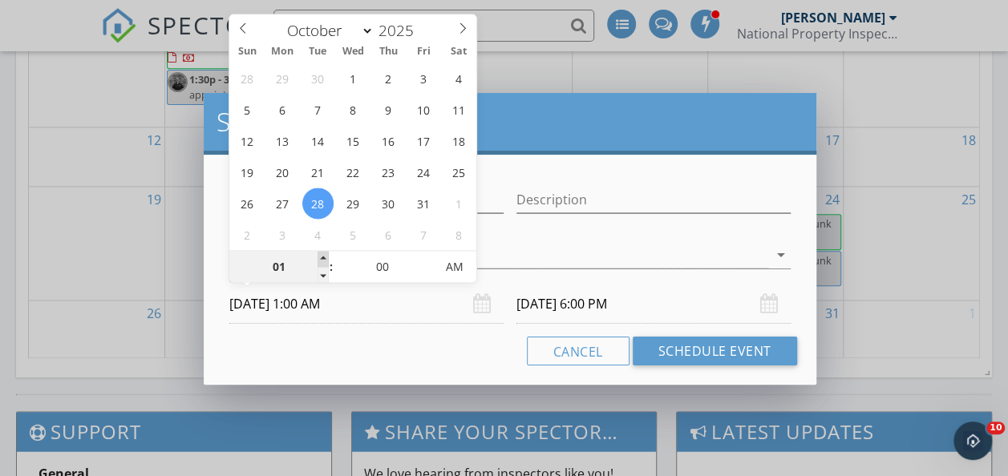
type input "02"
type input "10/28/2025 2:00 AM"
click at [325, 257] on span at bounding box center [322, 259] width 11 height 16
type input "03"
type input "10/28/2025 3:00 AM"
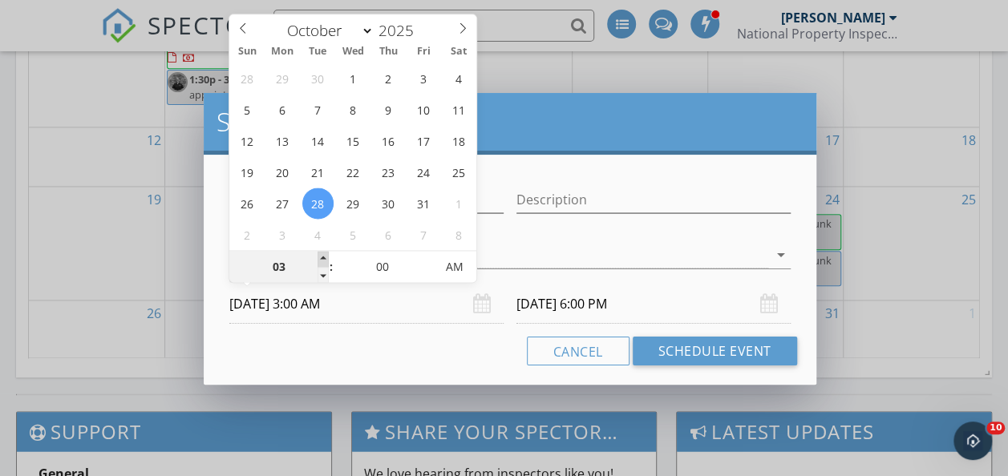
click at [325, 257] on span at bounding box center [322, 259] width 11 height 16
type input "04"
type input "10/28/2025 4:00 AM"
click at [325, 257] on span at bounding box center [322, 259] width 11 height 16
type input "05"
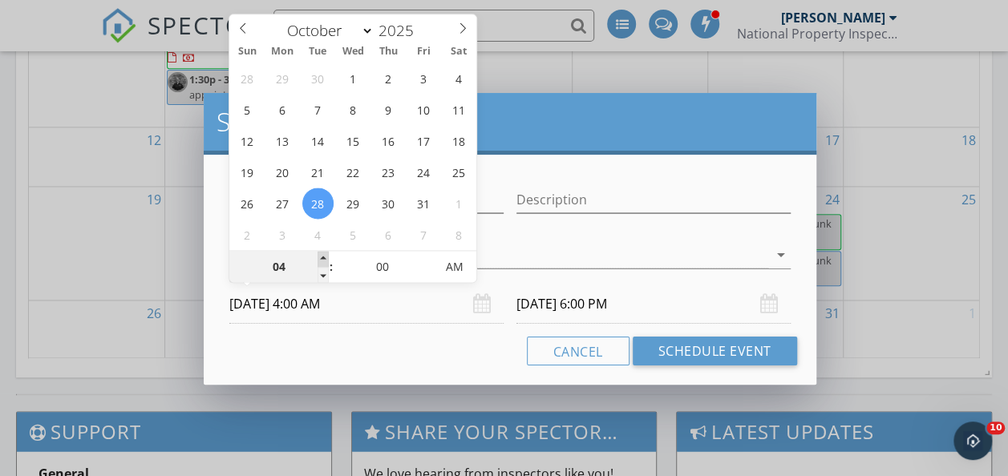
type input "10/28/2025 5:00 AM"
click at [325, 257] on span at bounding box center [322, 259] width 11 height 16
type input "10/28/2025 10:00 PM"
type input "06"
type input "10/28/2025 6:00 AM"
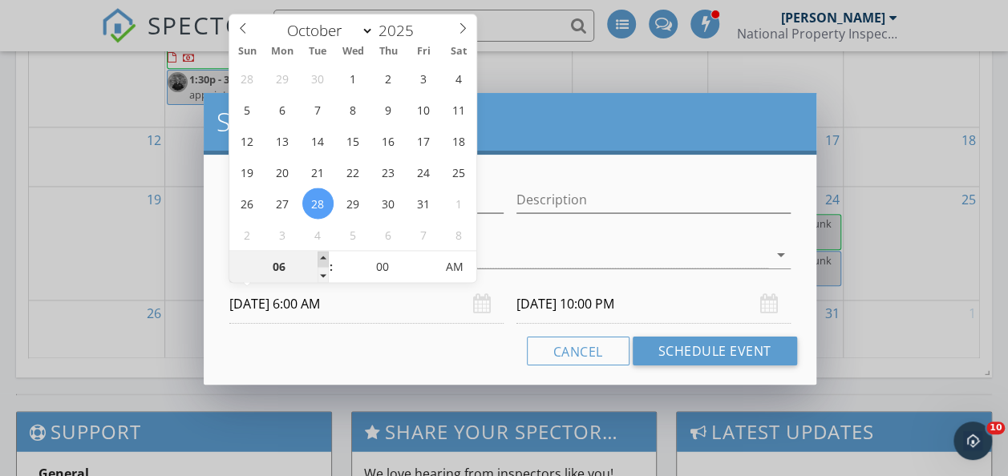
click at [325, 257] on span at bounding box center [322, 259] width 11 height 16
type input "07"
type input "10/28/2025 7:00 AM"
click at [325, 257] on span at bounding box center [322, 259] width 11 height 16
type input "10/29/2025 12:00 AM"
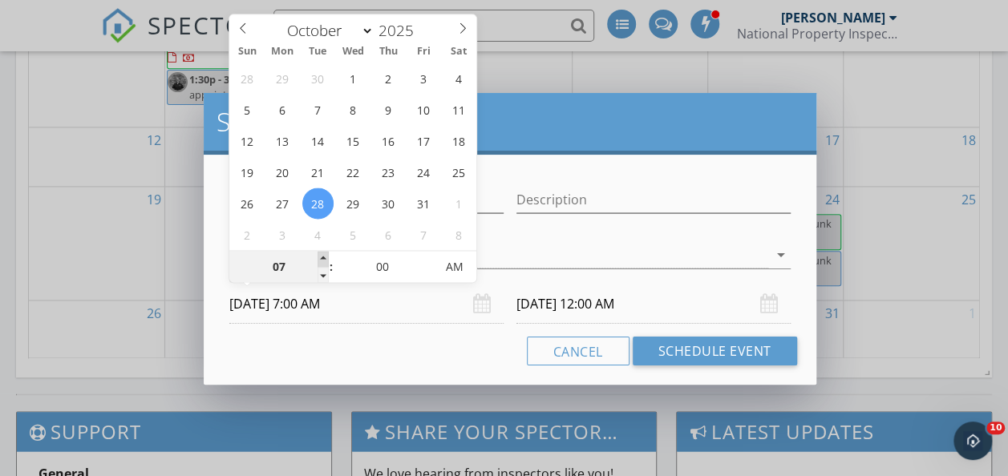
type input "08"
type input "10/28/2025 8:00 AM"
click at [325, 257] on span at bounding box center [322, 259] width 11 height 16
type input "10/29/2025 1:00 AM"
click at [401, 351] on div "Cancel Schedule Event" at bounding box center [509, 351] width 573 height 29
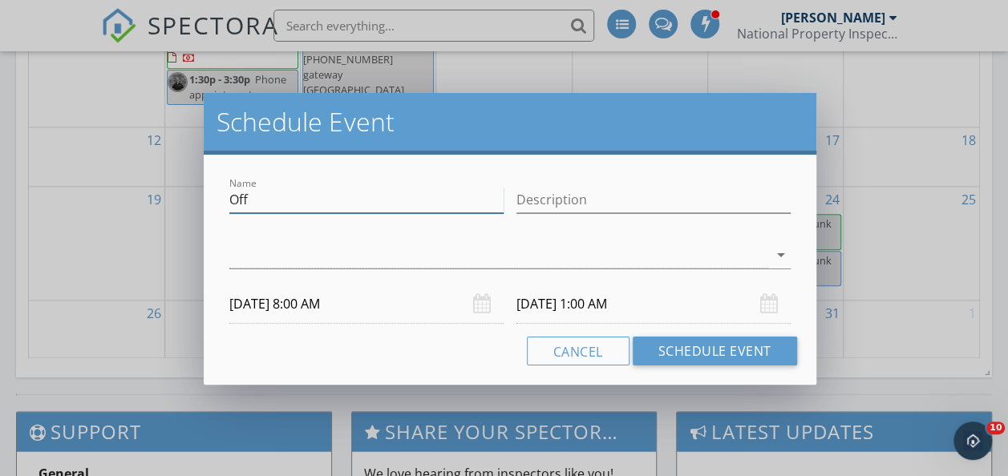
click at [300, 200] on input "Off" at bounding box center [366, 200] width 274 height 26
type input "O"
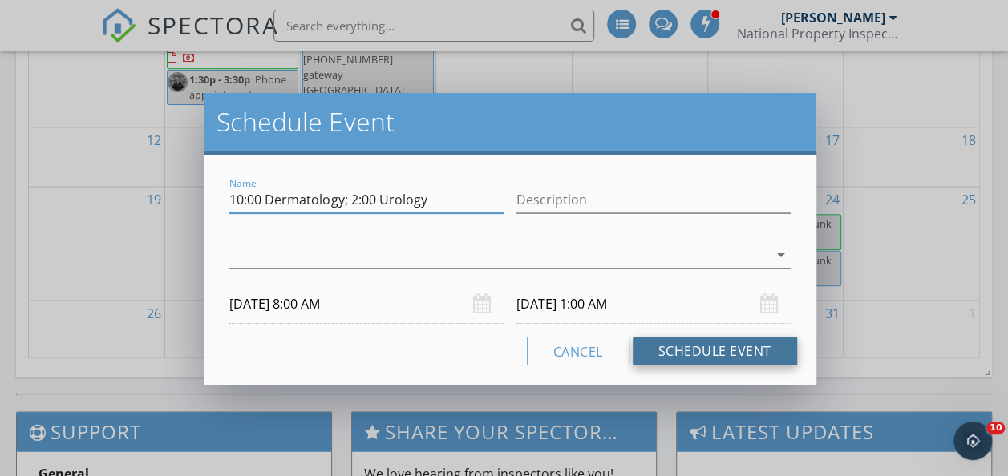
type input "10:00 Dermatology; 2:00 Urology"
drag, startPoint x: 709, startPoint y: 356, endPoint x: 643, endPoint y: 72, distance: 291.3
click at [709, 356] on button "Schedule Event" at bounding box center [714, 351] width 164 height 29
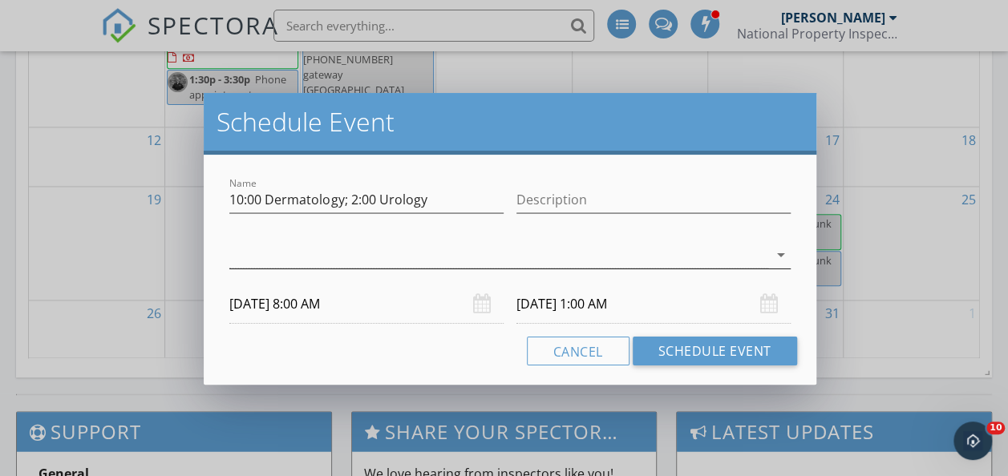
click at [777, 245] on icon "arrow_drop_down" at bounding box center [780, 254] width 19 height 19
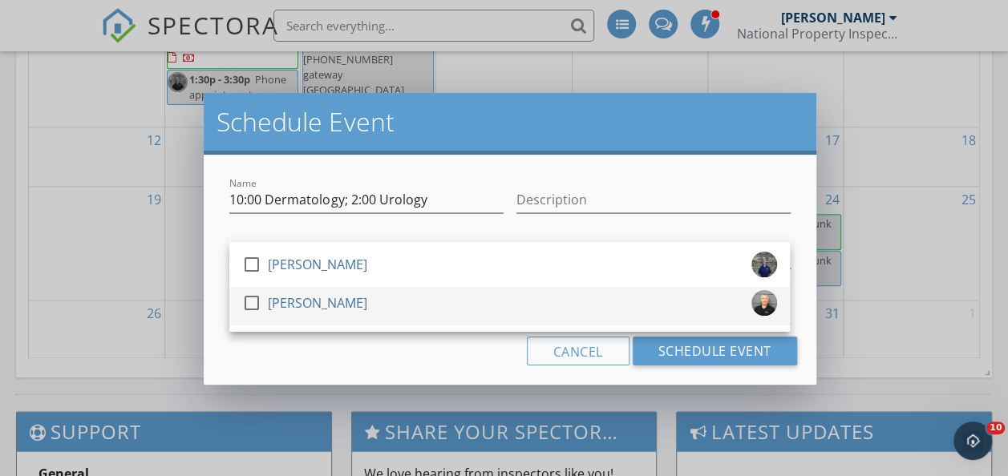
click at [250, 306] on div at bounding box center [251, 302] width 27 height 27
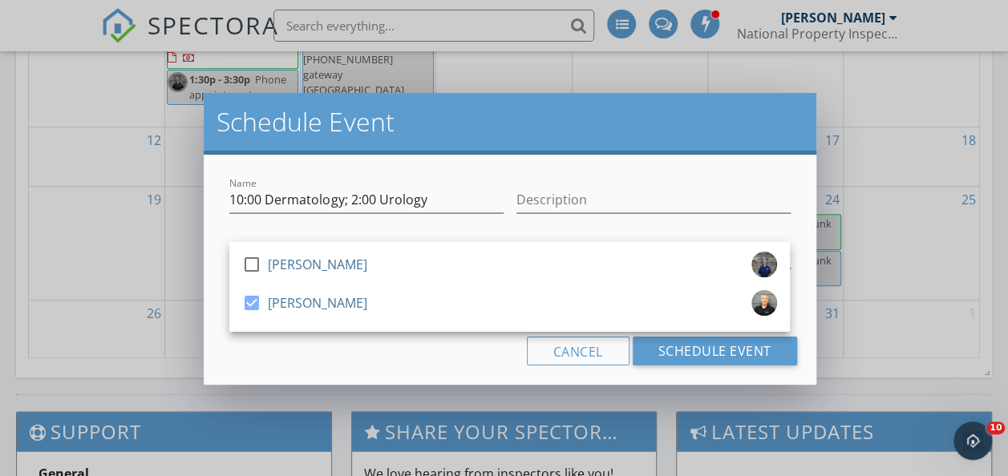
click at [447, 346] on div "Cancel Schedule Event" at bounding box center [509, 351] width 573 height 29
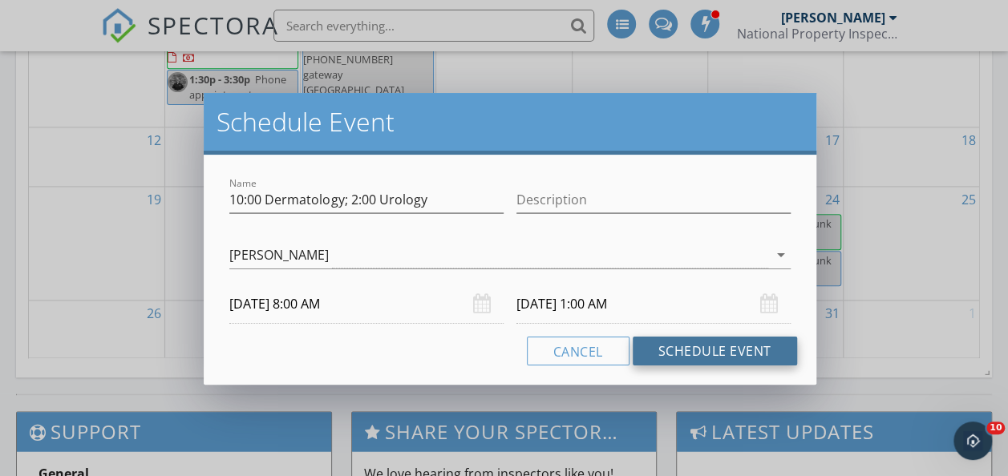
click at [689, 349] on button "Schedule Event" at bounding box center [714, 351] width 164 height 29
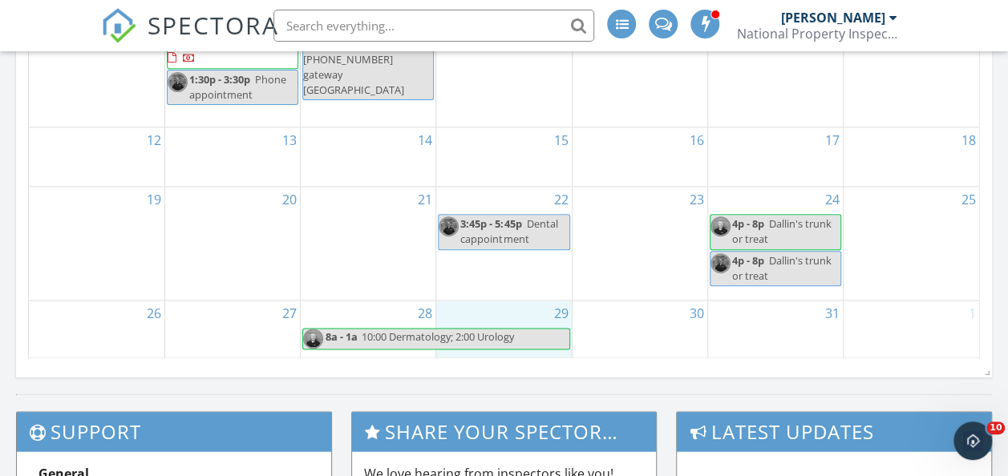
click at [468, 320] on div "29" at bounding box center [503, 330] width 135 height 59
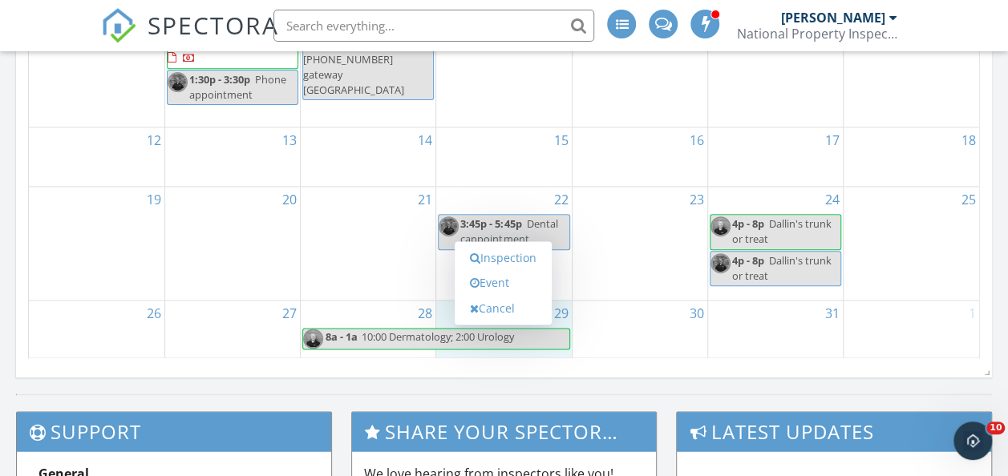
click at [391, 308] on div "28 8a - 1a 10:00 Dermatology; 2:00 Urology" at bounding box center [368, 330] width 135 height 59
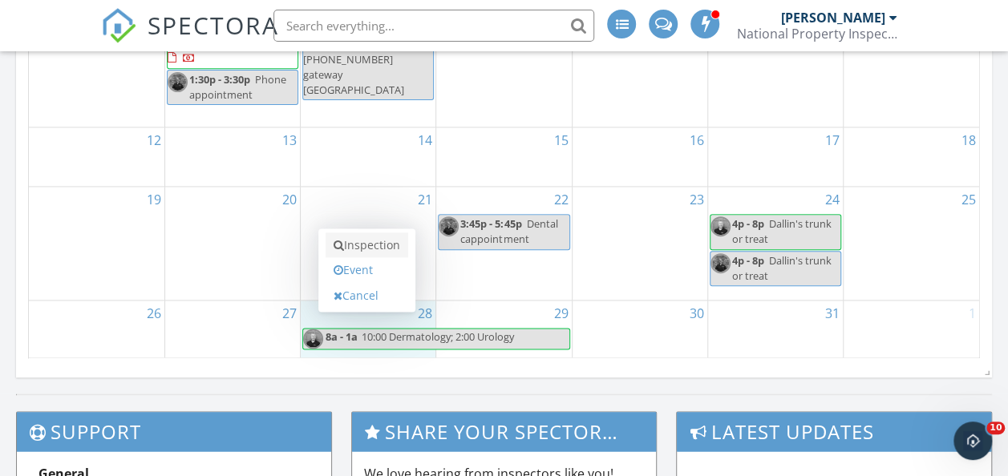
click at [388, 244] on link "Inspection" at bounding box center [366, 245] width 83 height 26
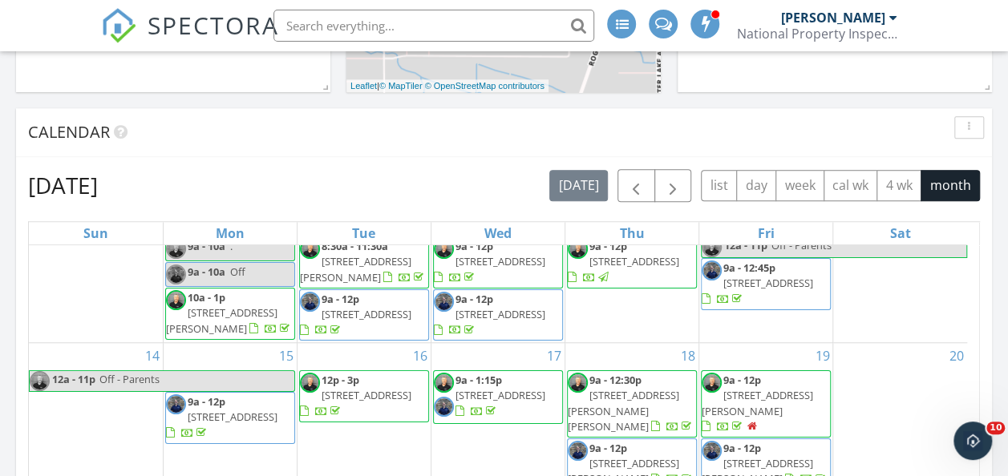
scroll to position [529, 0]
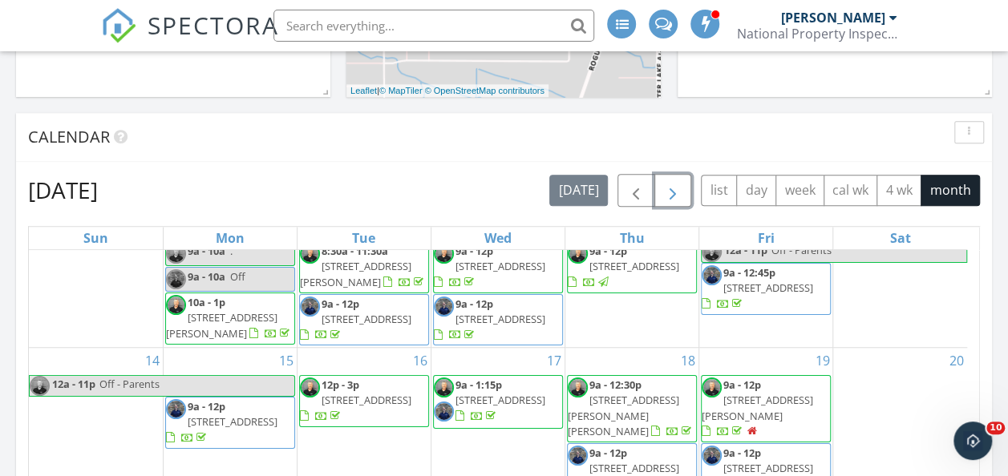
click at [681, 186] on span "button" at bounding box center [672, 190] width 19 height 19
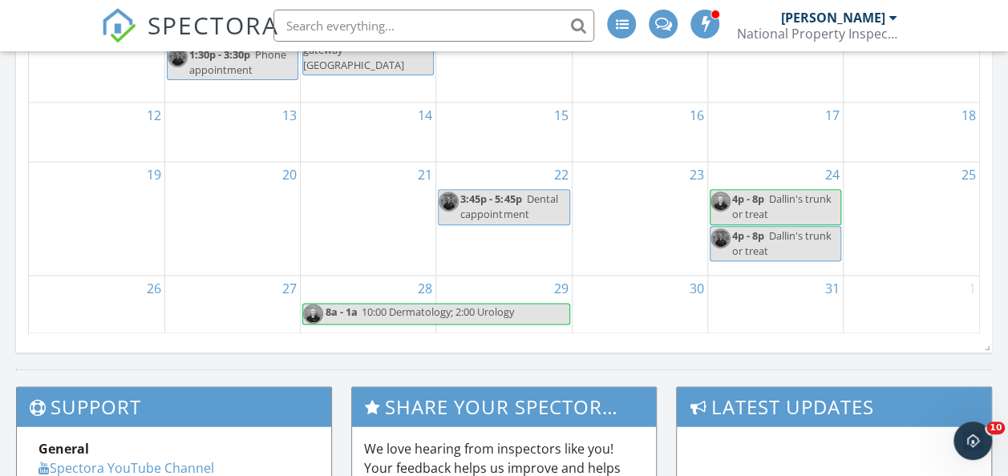
scroll to position [1130, 0]
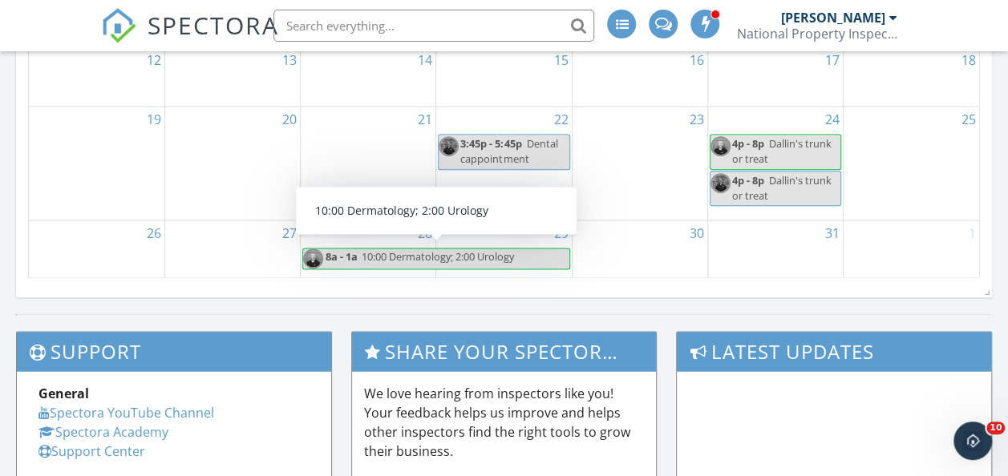
click at [362, 253] on span "10:00 Dermatology; 2:00 Urology" at bounding box center [438, 256] width 152 height 14
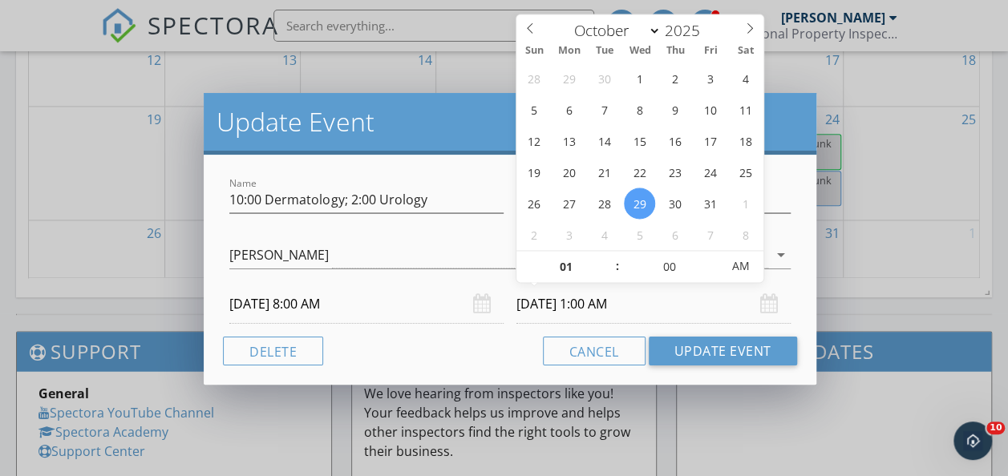
click at [637, 303] on input "10/29/2025 1:00 AM" at bounding box center [653, 304] width 274 height 39
type input "10/28/2025 1:00 AM"
type input "02"
type input "10/28/2025 2:00 AM"
click at [608, 253] on span at bounding box center [609, 259] width 11 height 16
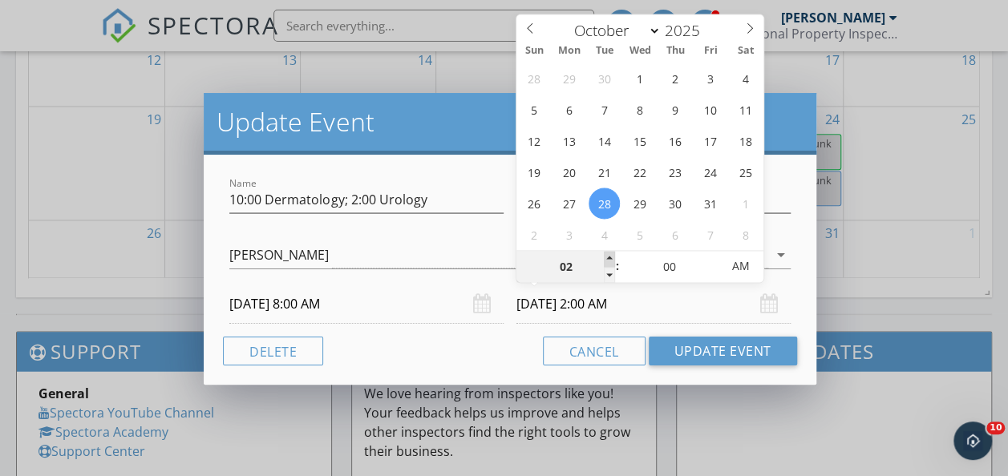
type input "03"
type input "10/28/2025 3:00 AM"
click at [608, 253] on span at bounding box center [609, 259] width 11 height 16
type input "04"
type input "10/28/2025 4:00 AM"
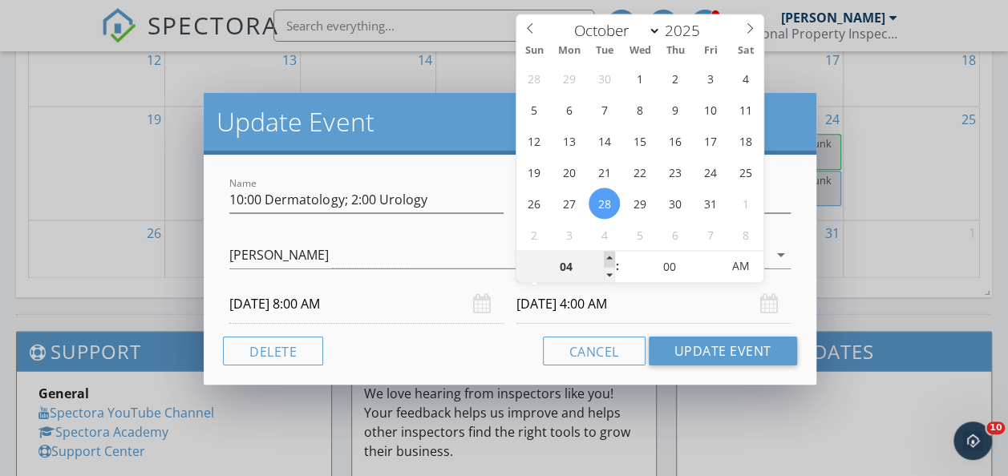
click at [608, 253] on span at bounding box center [609, 259] width 11 height 16
type input "05"
type input "10/28/2025 5:00 AM"
click at [608, 253] on span at bounding box center [609, 259] width 11 height 16
type input "06"
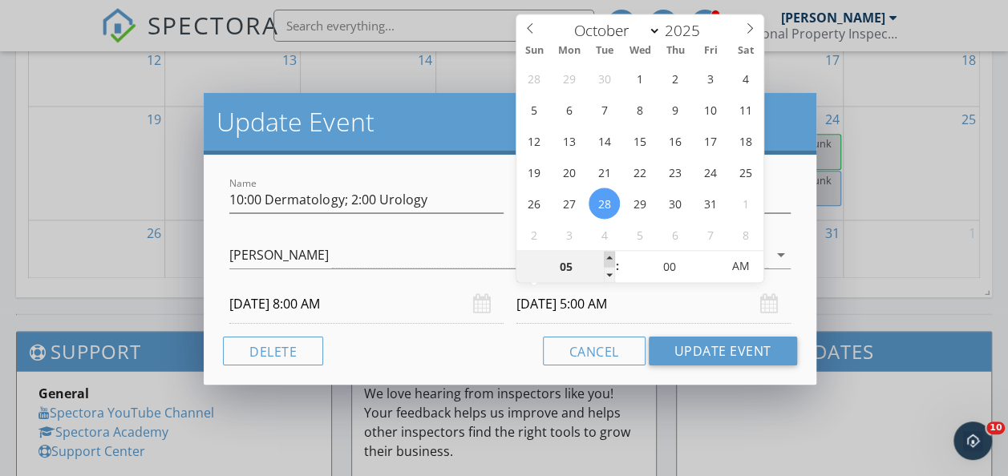
type input "10/28/2025 6:00 AM"
click at [608, 253] on span at bounding box center [609, 259] width 11 height 16
type input "07"
type input "10/28/2025 7:00 AM"
click at [608, 253] on span at bounding box center [609, 259] width 11 height 16
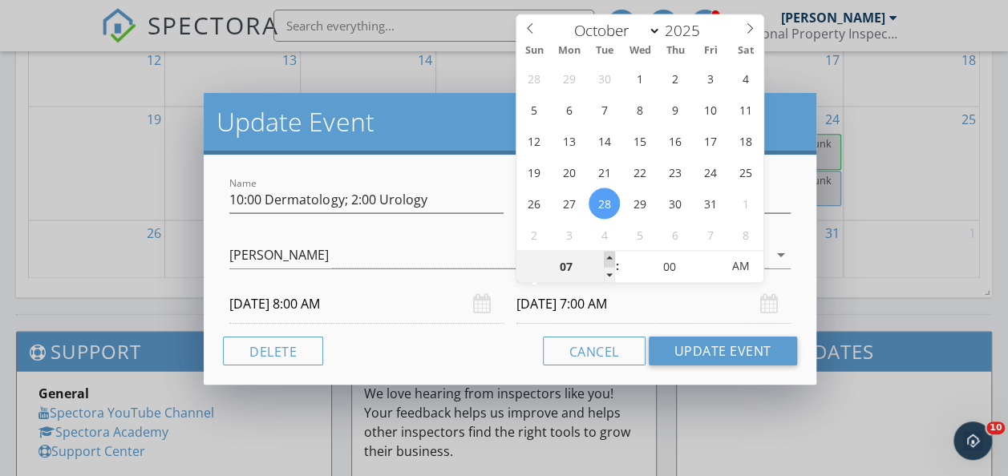
type input "08"
type input "10/28/2025 8:00 AM"
click at [608, 253] on span at bounding box center [609, 259] width 11 height 16
type input "09"
type input "10/28/2025 9:00 AM"
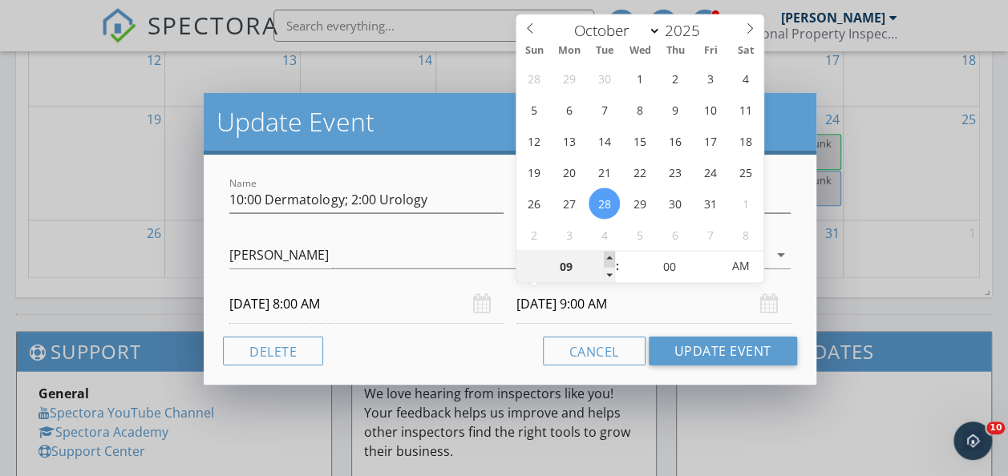
click at [608, 253] on span at bounding box center [609, 259] width 11 height 16
type input "10"
type input "10/28/2025 10:00 AM"
click at [608, 253] on span at bounding box center [609, 259] width 11 height 16
type input "11"
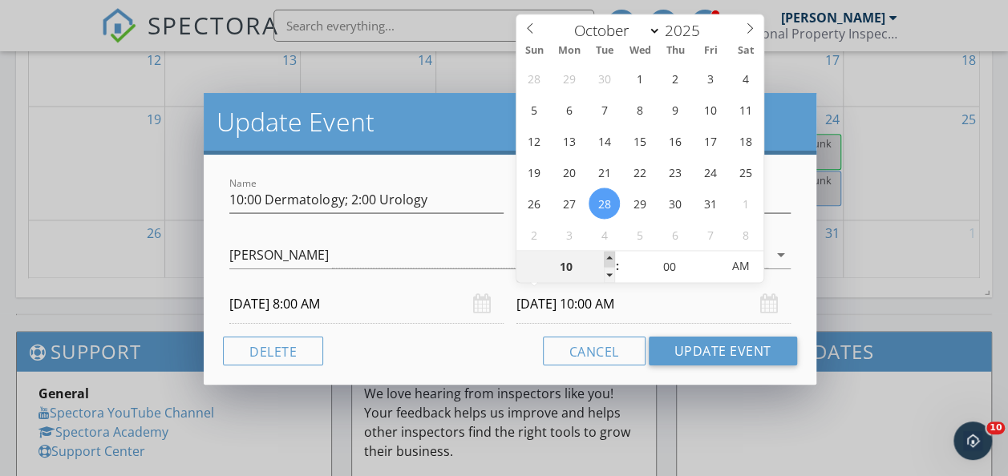
type input "10/28/2025 11:00 AM"
click at [608, 253] on span at bounding box center [609, 259] width 11 height 16
type input "12"
type input "10/28/2025 12:00 PM"
click at [608, 253] on span at bounding box center [609, 259] width 11 height 16
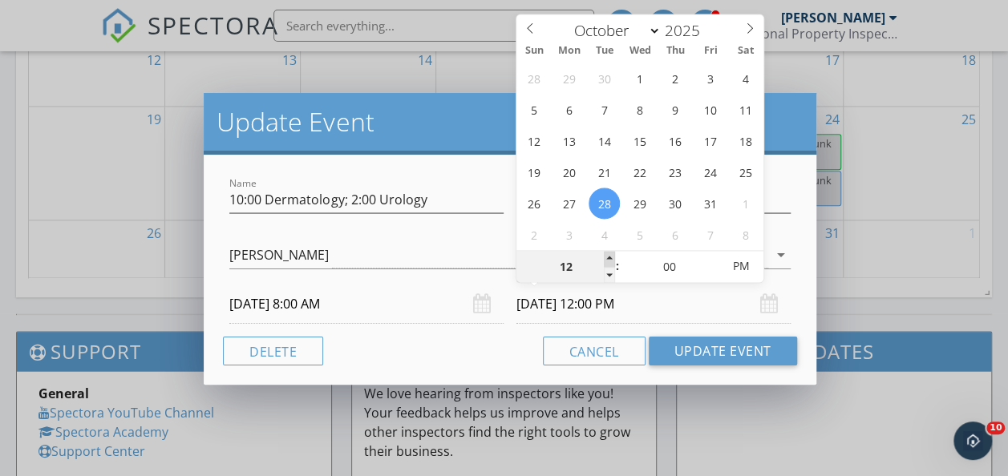
type input "01"
type input "10/28/2025 1:00 PM"
click at [608, 253] on span at bounding box center [609, 259] width 11 height 16
type input "02"
type input "10/28/2025 2:00 PM"
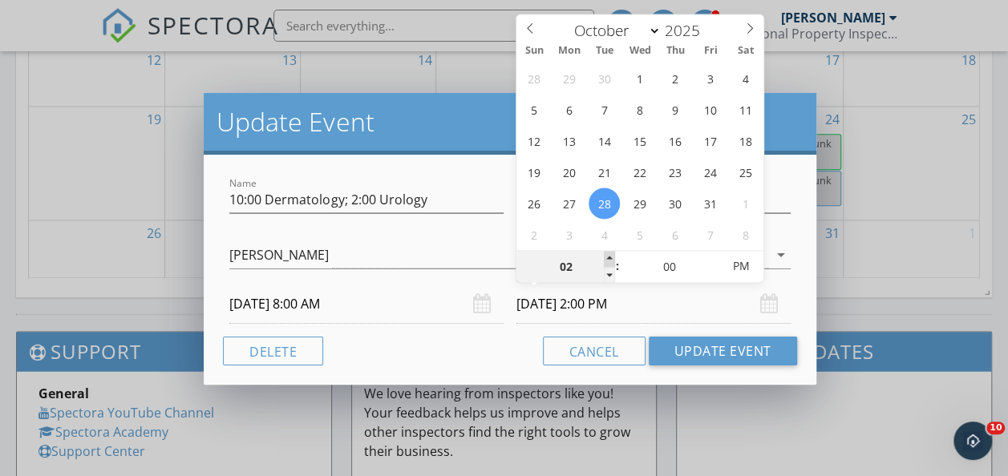
click at [608, 253] on span at bounding box center [609, 259] width 11 height 16
type input "03"
type input "10/28/2025 3:00 PM"
click at [608, 253] on span at bounding box center [609, 259] width 11 height 16
type input "04"
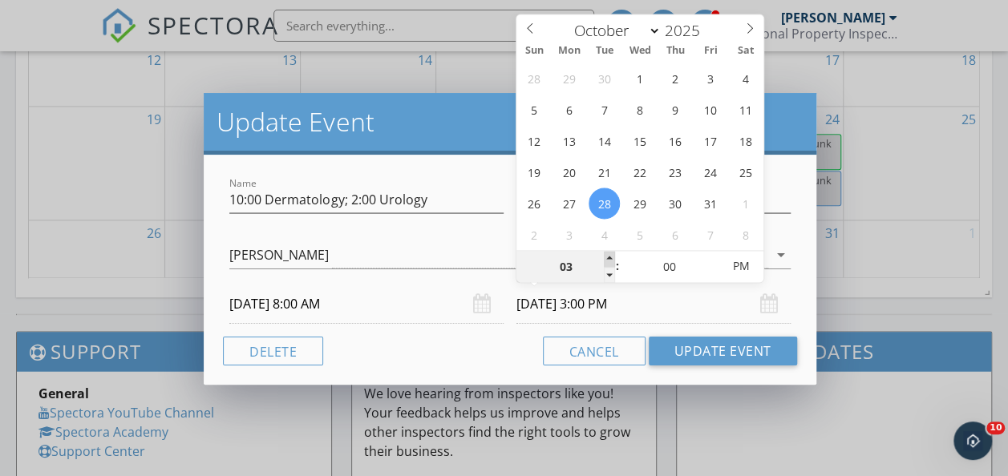
type input "10/28/2025 4:00 PM"
click at [608, 253] on span at bounding box center [609, 259] width 11 height 16
type input "05"
type input "10/28/2025 5:00 PM"
click at [608, 253] on span at bounding box center [609, 259] width 11 height 16
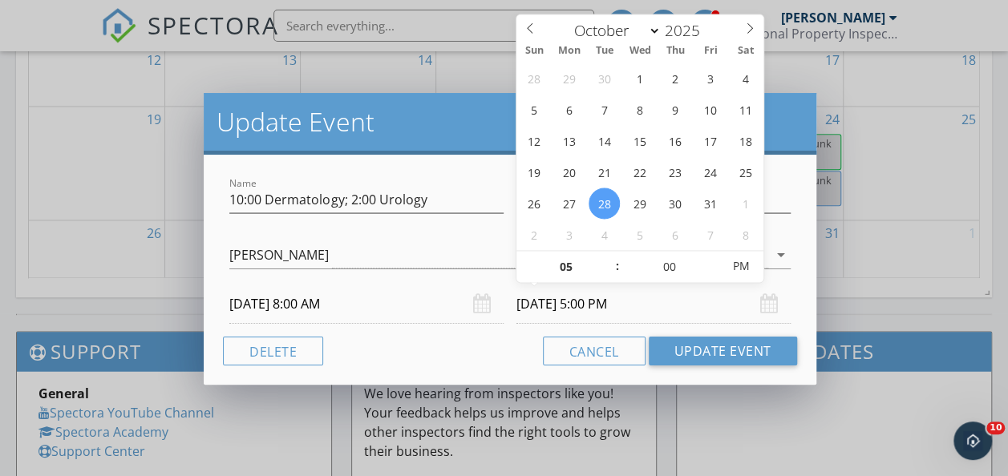
click at [450, 354] on div "Cancel Update Event" at bounding box center [509, 351] width 573 height 29
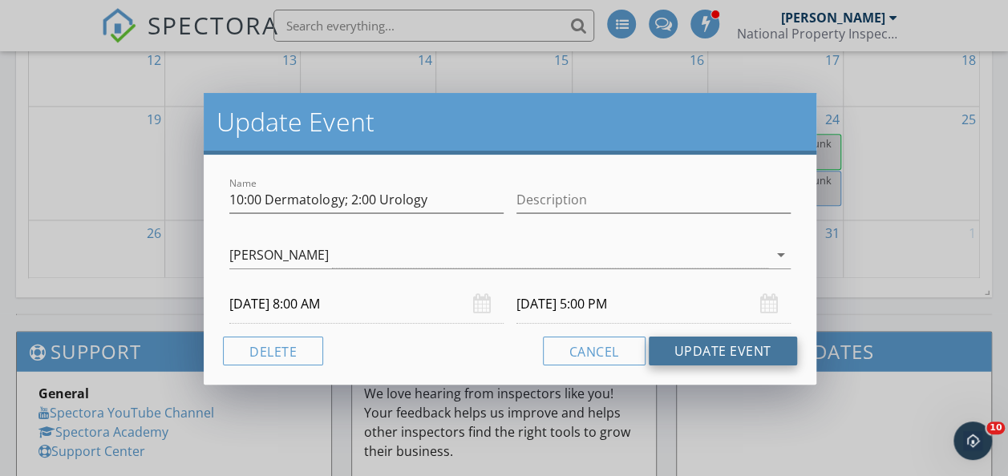
click at [704, 353] on button "Update Event" at bounding box center [722, 351] width 148 height 29
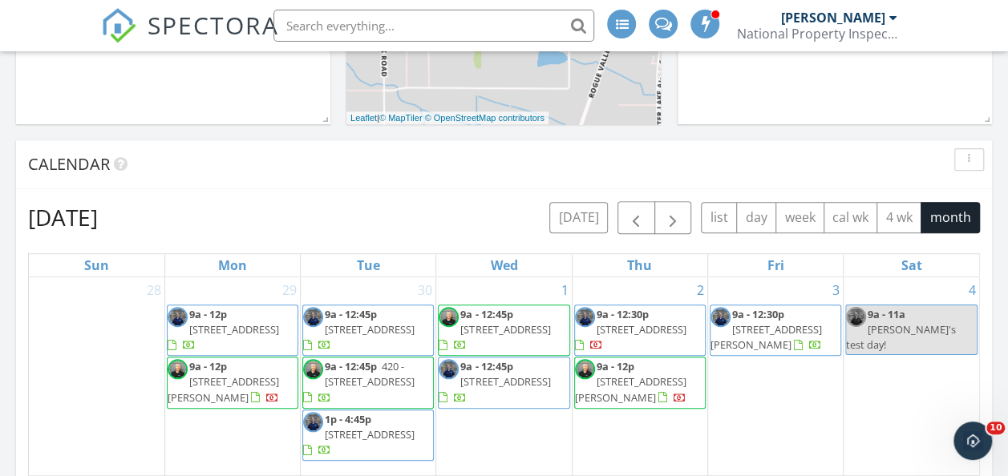
scroll to position [507, 0]
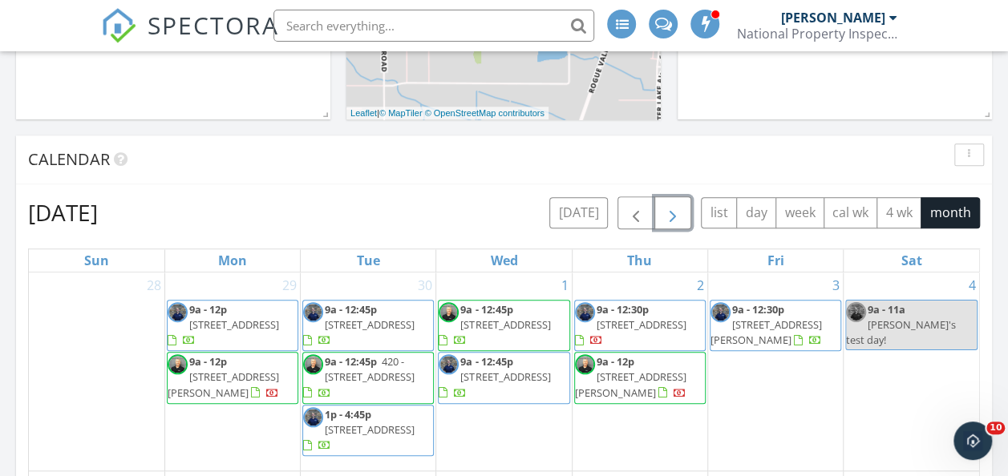
click at [682, 208] on span "button" at bounding box center [672, 213] width 19 height 19
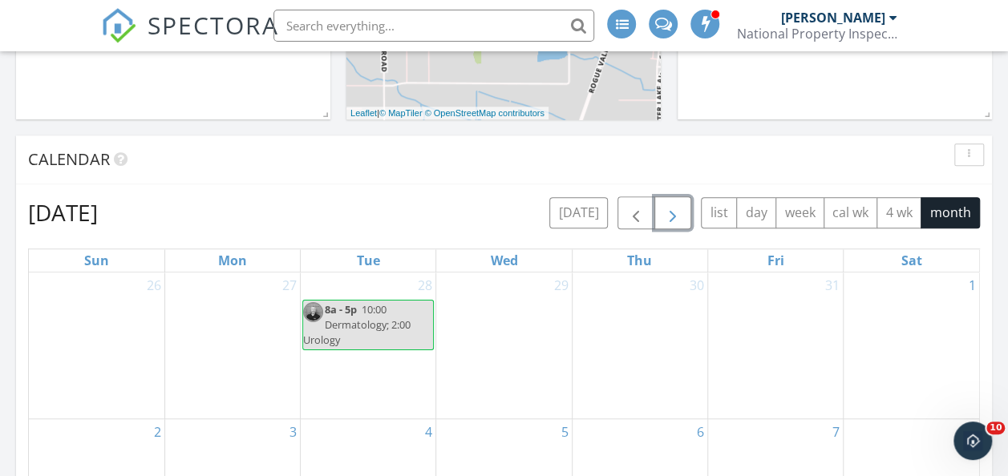
click at [682, 208] on span "button" at bounding box center [672, 213] width 19 height 19
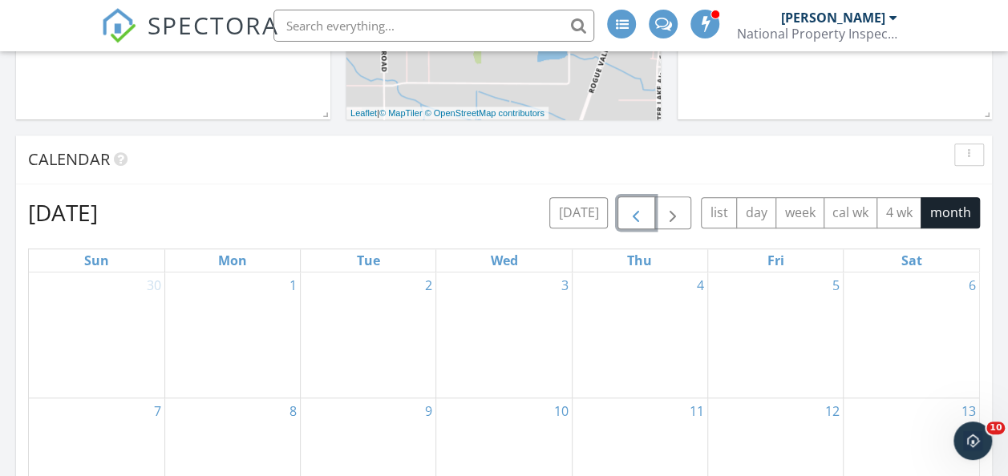
click at [645, 213] on span "button" at bounding box center [635, 213] width 19 height 19
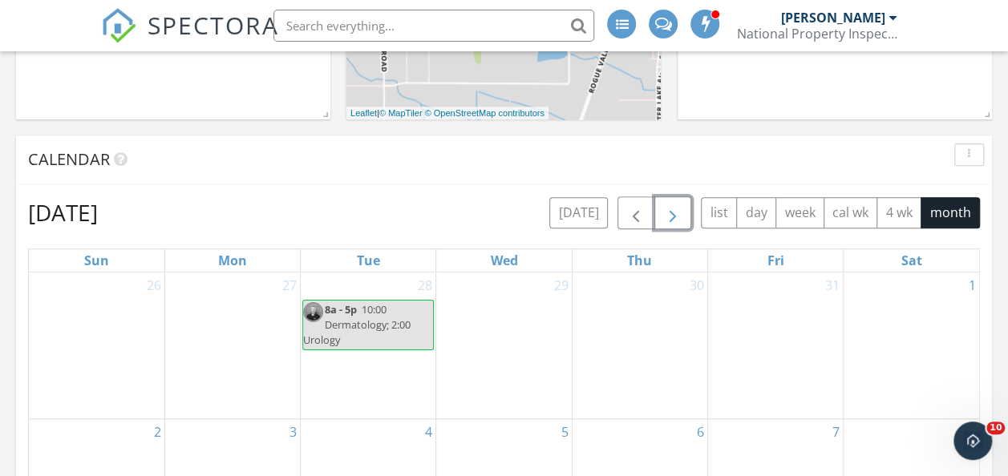
click at [685, 210] on button "button" at bounding box center [673, 212] width 38 height 33
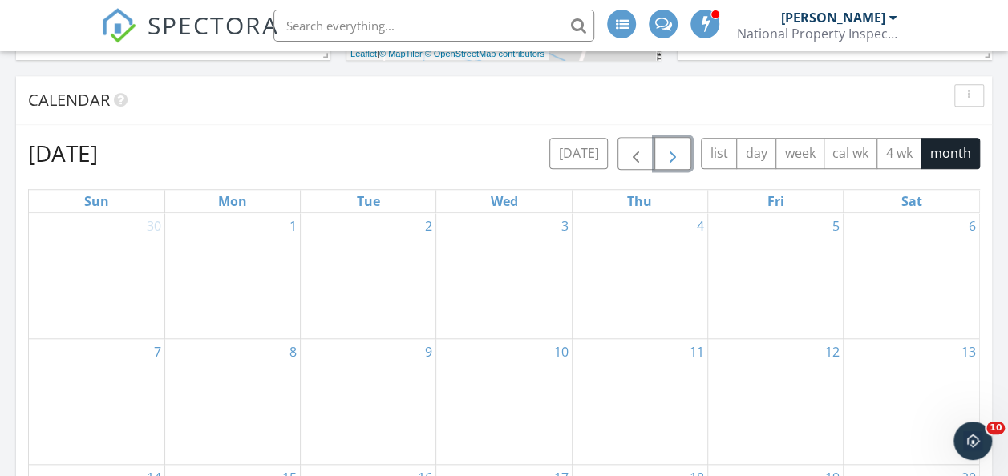
scroll to position [586, 0]
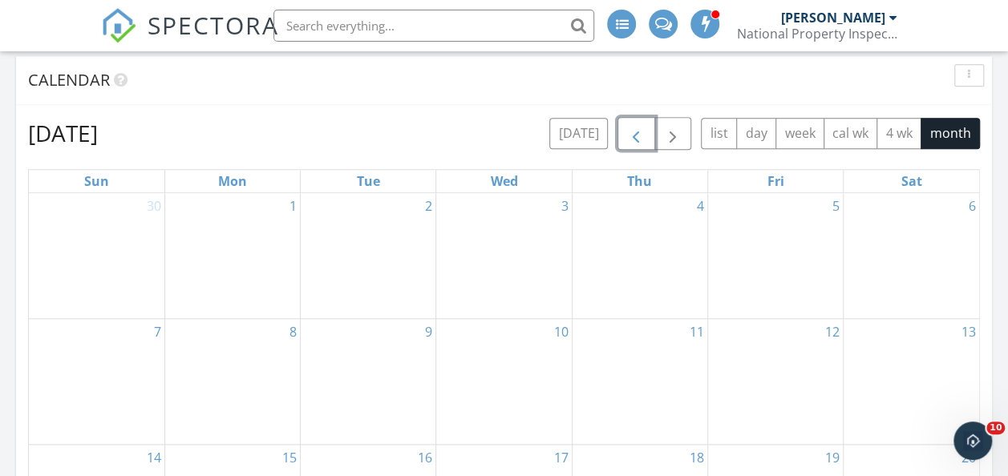
click at [627, 137] on button "button" at bounding box center [636, 133] width 38 height 33
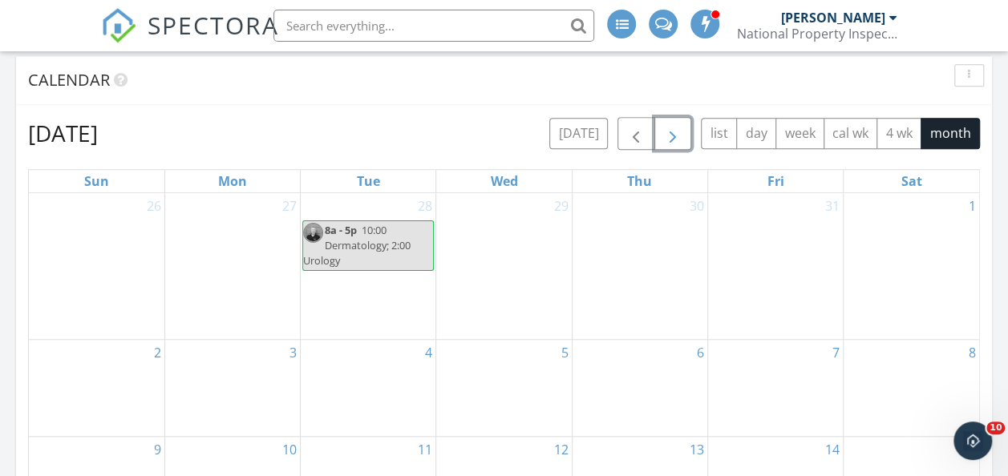
click at [672, 137] on span "button" at bounding box center [672, 133] width 19 height 19
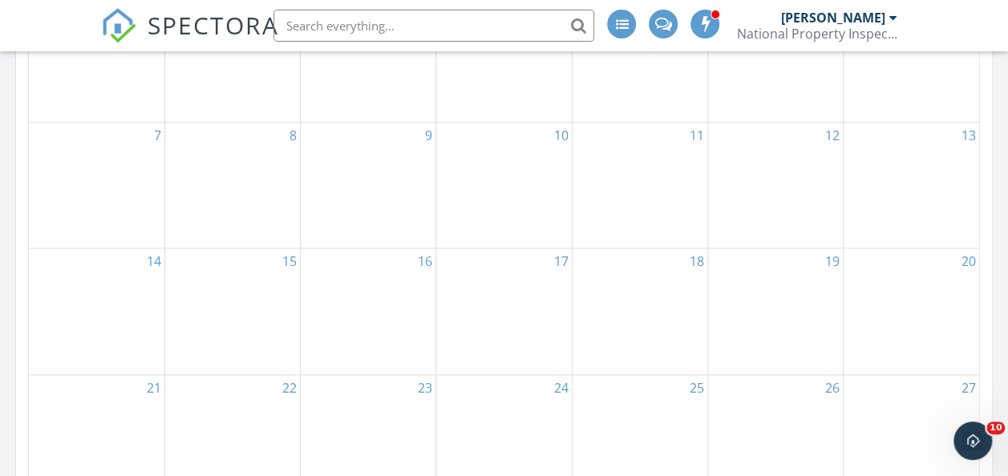
scroll to position [867, 0]
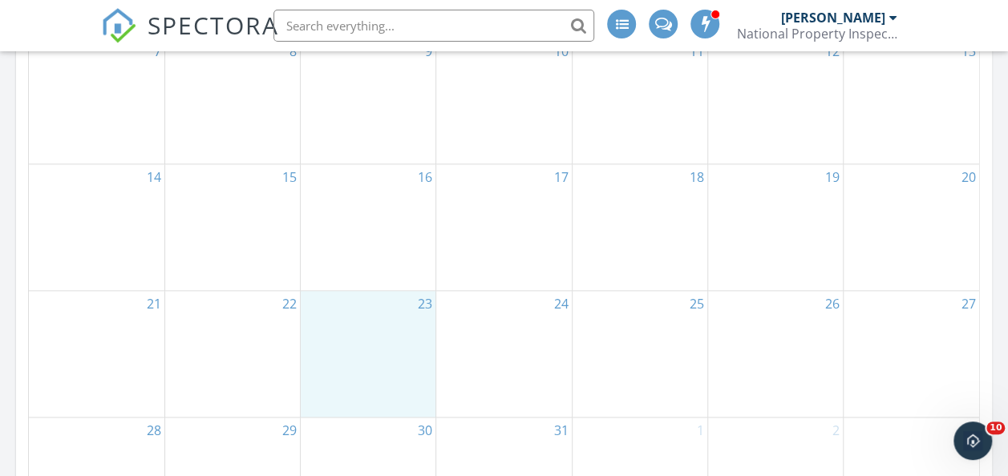
click at [373, 335] on div "23" at bounding box center [368, 354] width 135 height 126
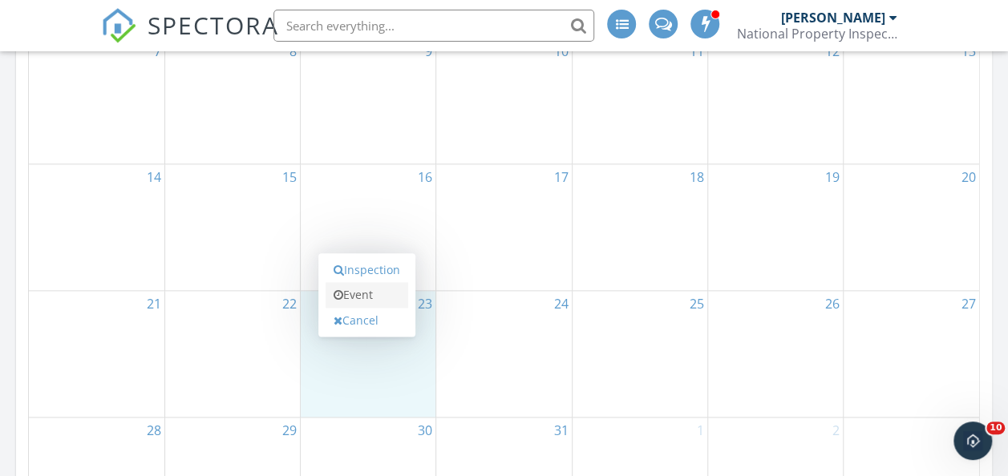
click at [372, 290] on link "Event" at bounding box center [366, 295] width 83 height 26
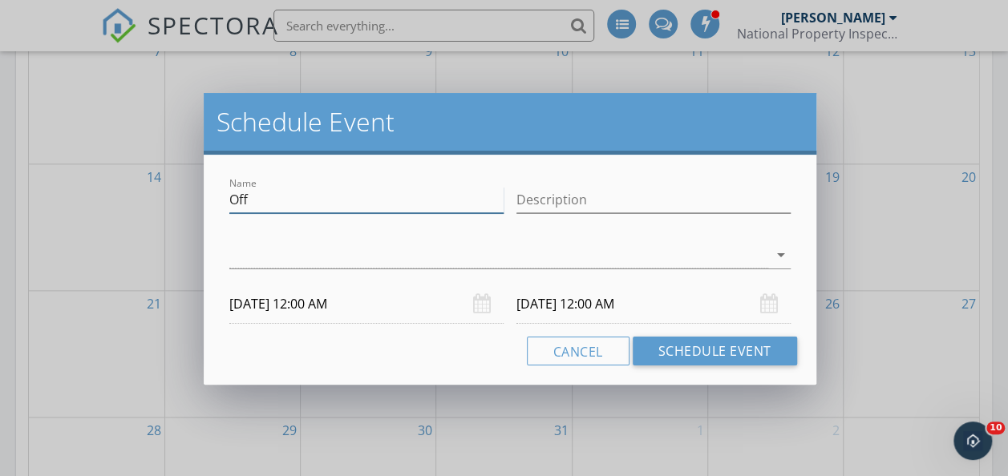
click at [276, 205] on input "Off" at bounding box center [366, 200] width 274 height 26
type input "Off - Eye Dr. 9:00"
click at [240, 253] on div at bounding box center [498, 255] width 538 height 26
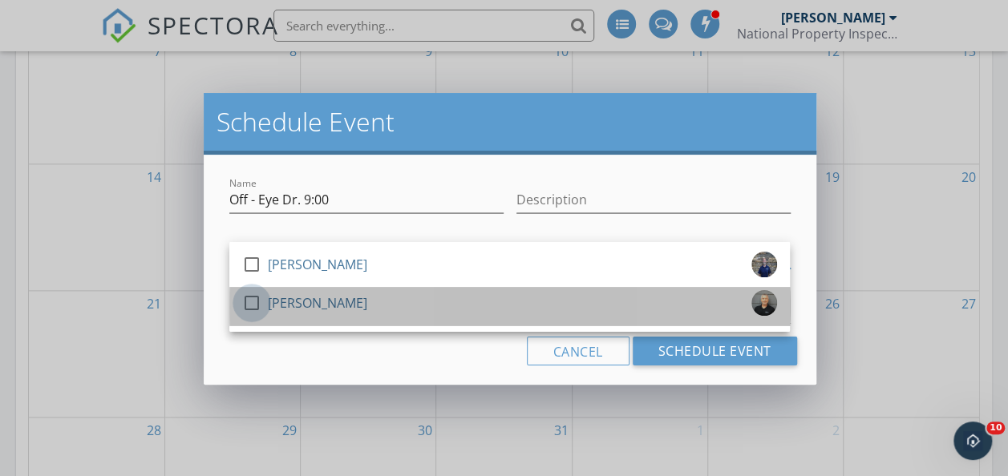
click at [250, 300] on div at bounding box center [251, 302] width 27 height 27
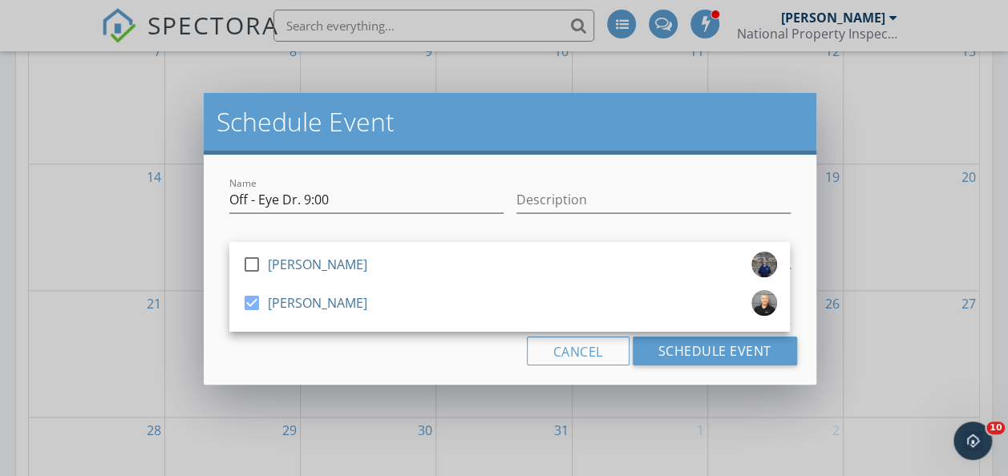
click at [333, 349] on div "Cancel Schedule Event" at bounding box center [509, 351] width 573 height 29
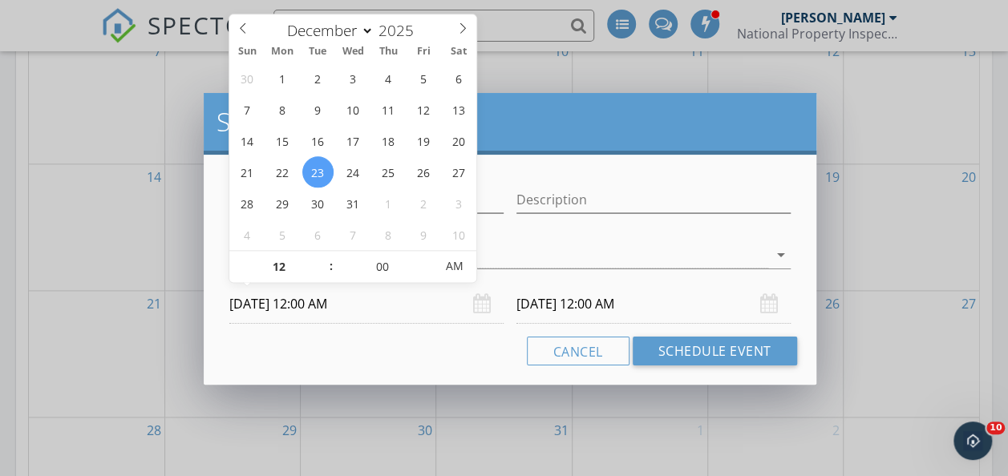
click at [337, 302] on input "12/23/2025 12:00 AM" at bounding box center [366, 304] width 274 height 39
type input "11"
type input "12/23/2025 11:00 PM"
click at [322, 275] on span at bounding box center [322, 275] width 11 height 16
type input "12/24/2025 11:00 PM"
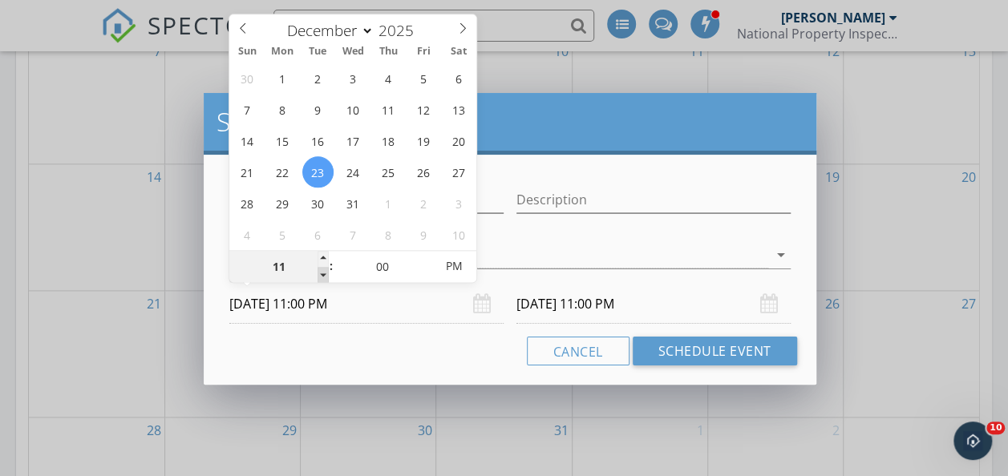
type input "10"
type input "12/23/2025 10:00 PM"
click at [322, 275] on span at bounding box center [322, 275] width 11 height 16
type input "09"
type input "12/23/2025 9:00 PM"
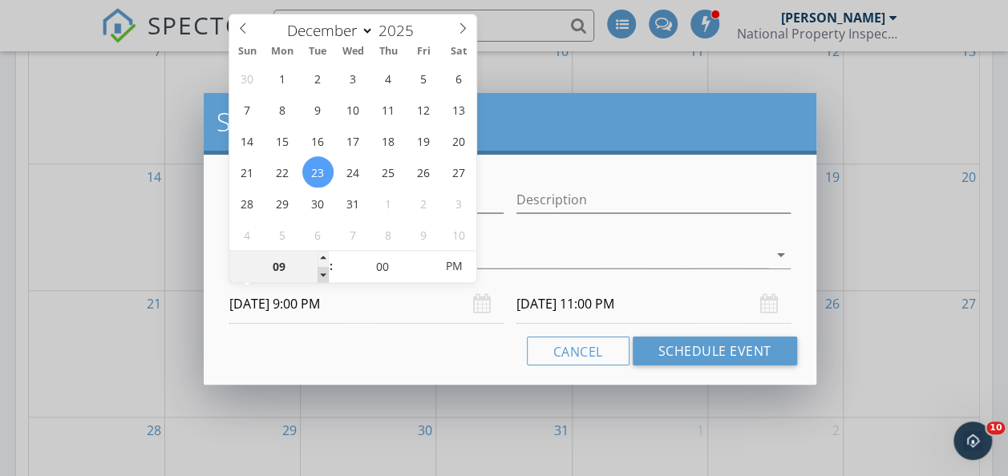
click at [322, 275] on span at bounding box center [322, 275] width 11 height 16
type input "08"
type input "12/23/2025 8:00 PM"
click at [322, 275] on span at bounding box center [322, 275] width 11 height 16
type input "12/24/2025 8:00 PM"
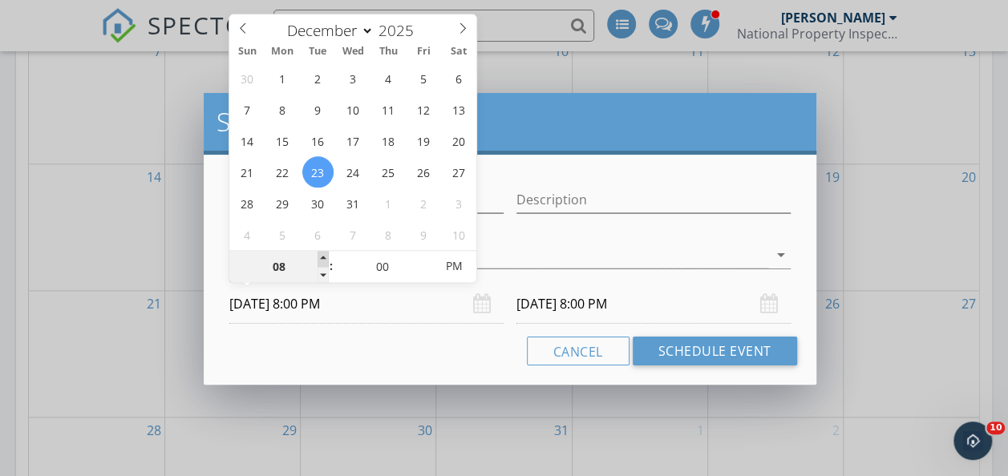
type input "09"
type input "12/23/2025 9:00 PM"
drag, startPoint x: 322, startPoint y: 275, endPoint x: 321, endPoint y: 253, distance: 21.7
click at [321, 253] on span at bounding box center [322, 259] width 11 height 16
type input "12/24/2025 9:00 PM"
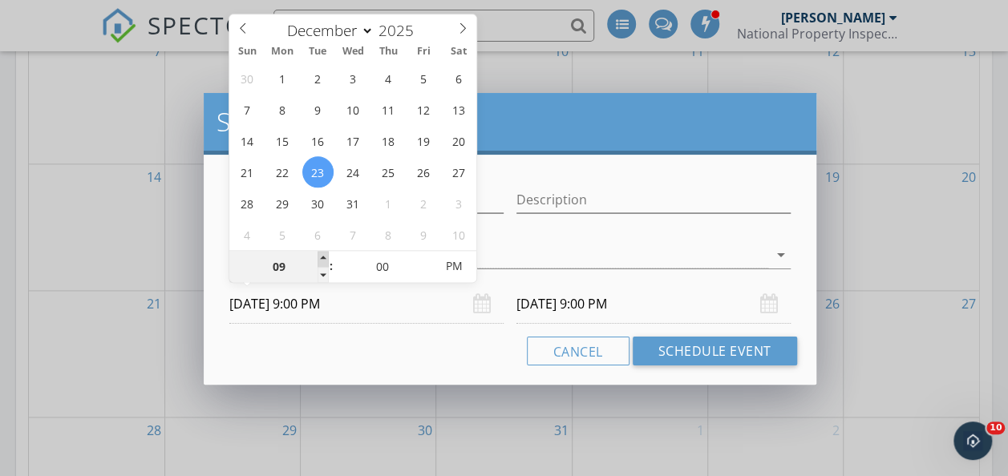
type input "10"
type input "12/23/2025 10:00 PM"
click at [321, 257] on span at bounding box center [322, 259] width 11 height 16
type input "11"
type input "12/23/2025 11:00 PM"
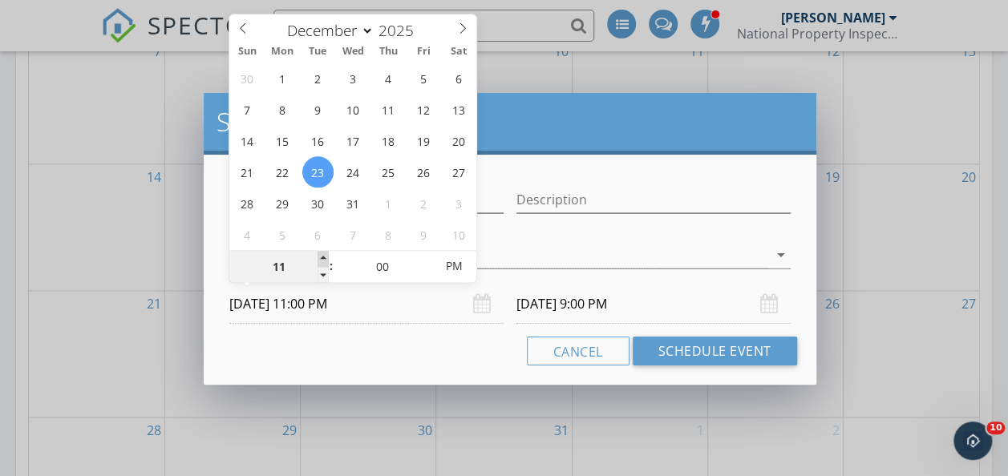
click at [321, 257] on span at bounding box center [322, 259] width 11 height 16
type input "12"
type input "12/23/2025 12:00 AM"
click at [321, 257] on span at bounding box center [322, 259] width 11 height 16
type input "01"
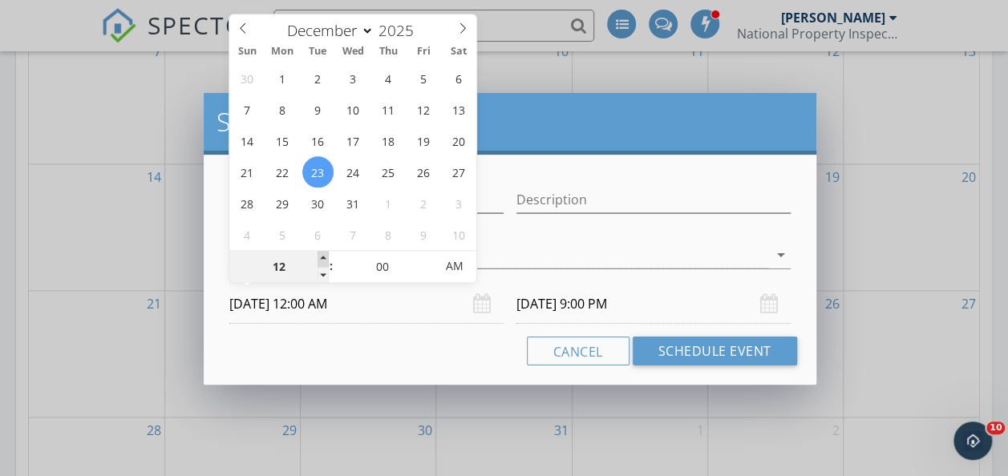
type input "12/23/2025 1:00 AM"
click at [321, 257] on span at bounding box center [322, 259] width 11 height 16
type input "02"
type input "12/23/2025 2:00 AM"
click at [320, 257] on span at bounding box center [322, 259] width 11 height 16
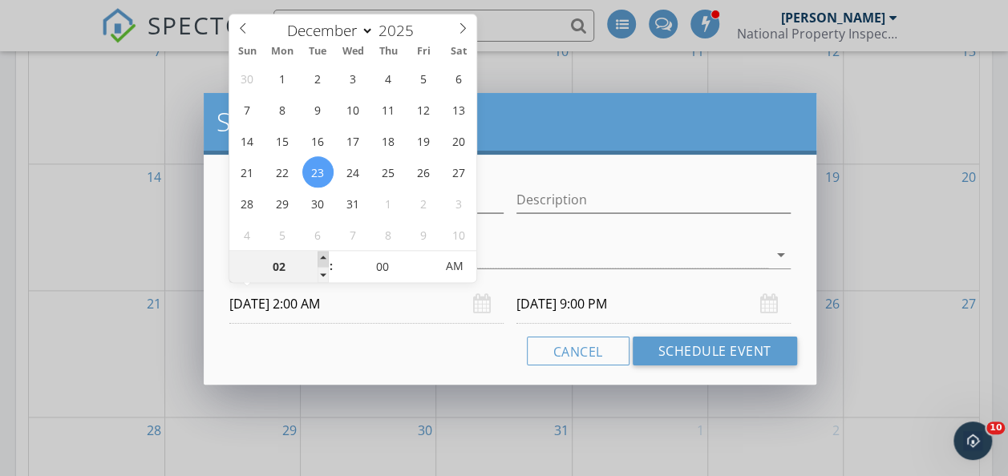
type input "03"
type input "12/23/2025 3:00 AM"
click at [320, 257] on span at bounding box center [322, 259] width 11 height 16
type input "04"
type input "12/23/2025 4:00 AM"
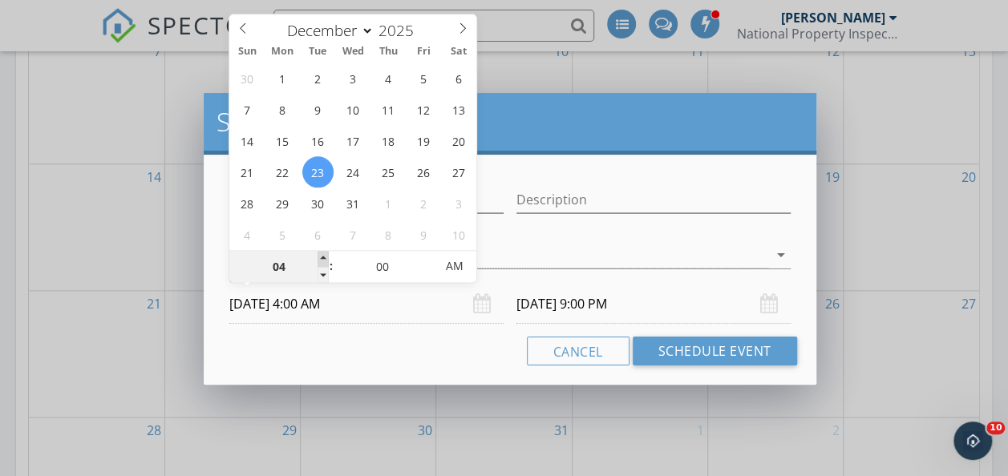
click at [320, 257] on span at bounding box center [322, 259] width 11 height 16
type input "05"
type input "12/23/2025 5:00 AM"
click at [320, 257] on span at bounding box center [322, 259] width 11 height 16
type input "06"
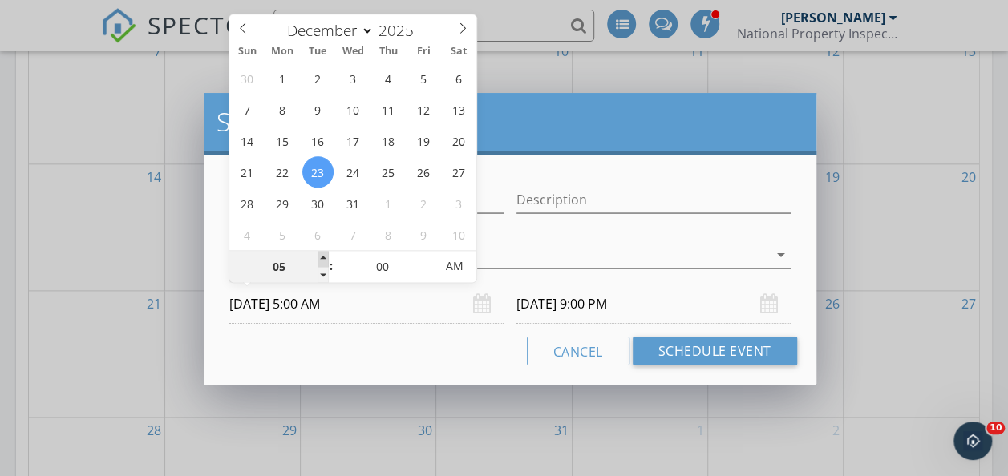
type input "12/23/2025 6:00 AM"
click at [320, 257] on span at bounding box center [322, 259] width 11 height 16
type input "07"
type input "06"
type input "12/23/2025 7:00 AM"
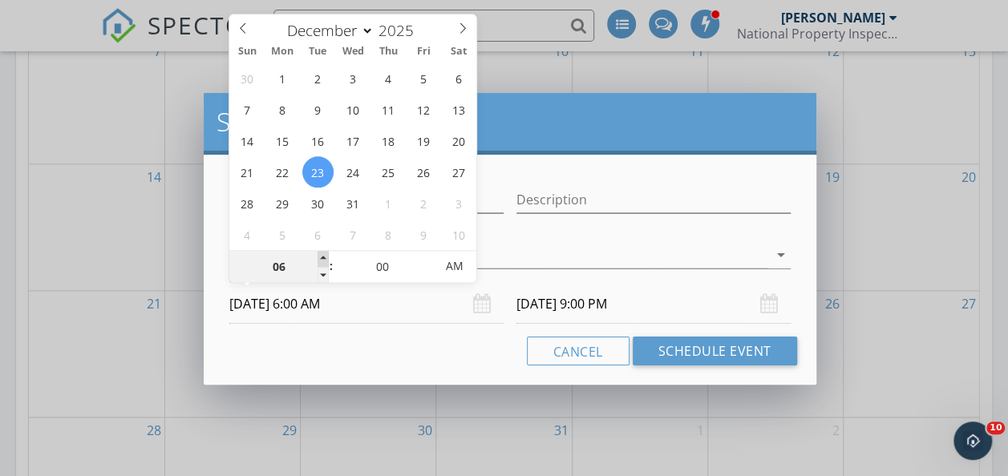
type input "12/24/2025 6:00 AM"
click at [320, 257] on span at bounding box center [322, 259] width 11 height 16
type input "08"
type input "12/23/2025 8:00 AM"
click at [320, 257] on span at bounding box center [322, 259] width 11 height 16
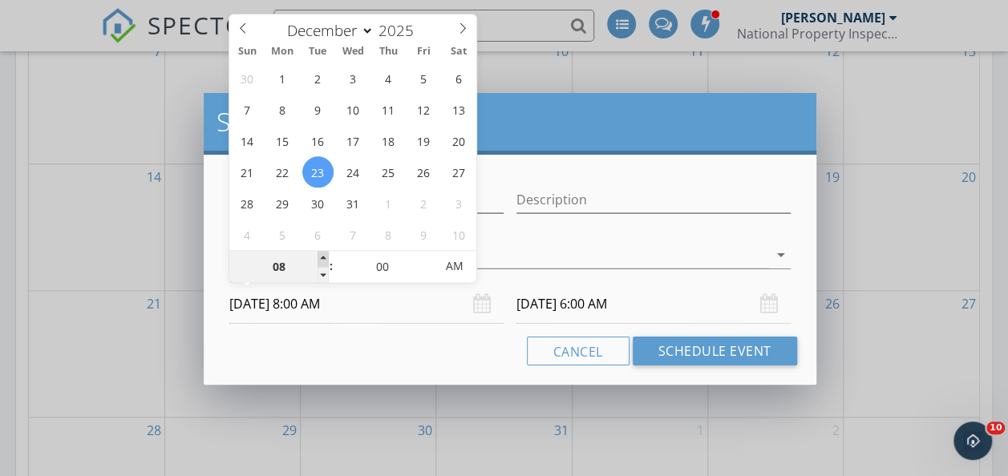
type input "08"
type input "12/24/2025 8:00 AM"
type input "09"
type input "12/23/2025 9:00 AM"
click at [320, 257] on span at bounding box center [322, 259] width 11 height 16
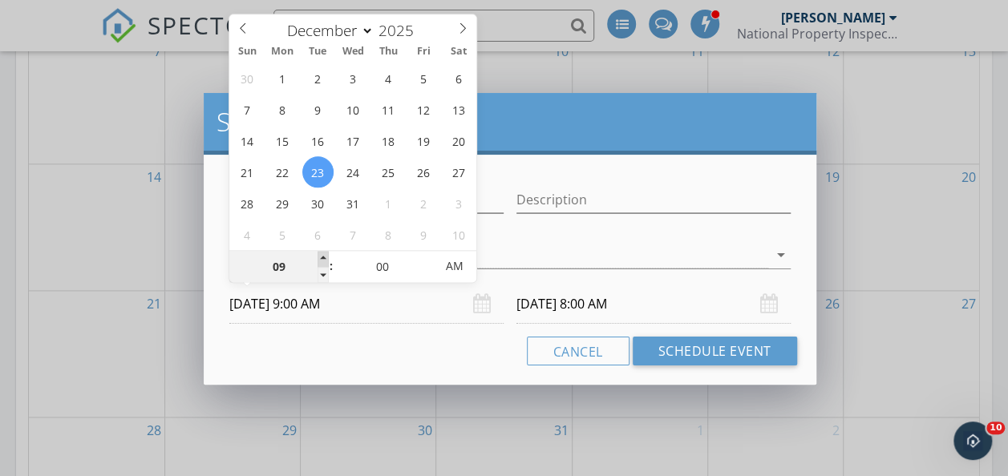
type input "09"
click at [383, 320] on input "12/23/2025 9:00 AM" at bounding box center [366, 304] width 274 height 39
click at [399, 340] on div "Cancel Schedule Event" at bounding box center [509, 351] width 573 height 29
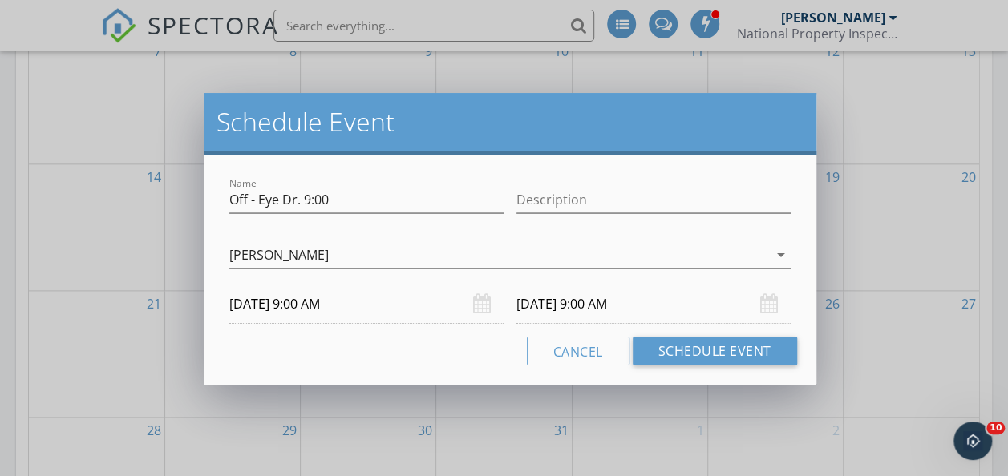
click at [601, 300] on input "12/24/2025 9:00 AM" at bounding box center [653, 304] width 274 height 39
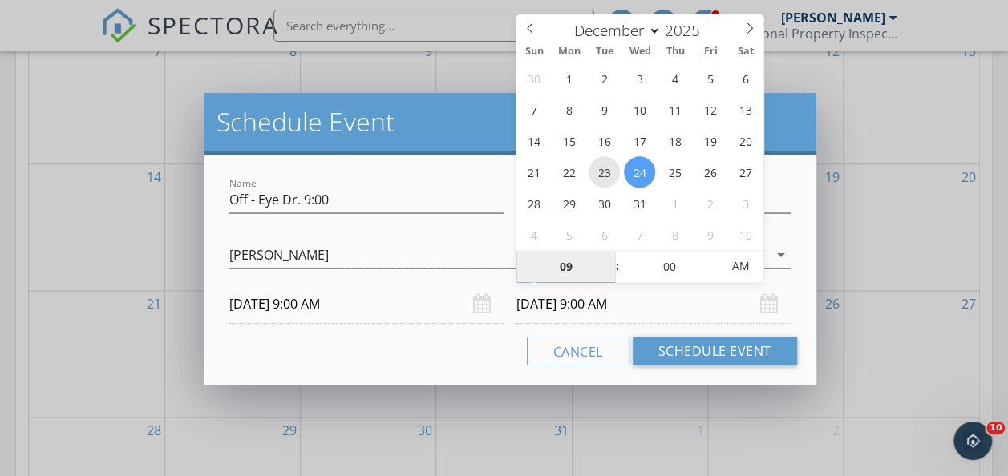
type input "12/23/2025 9:00 AM"
type input "08"
type input "12/23/2025 8:00 AM"
click at [611, 271] on span at bounding box center [609, 275] width 11 height 16
type input "07"
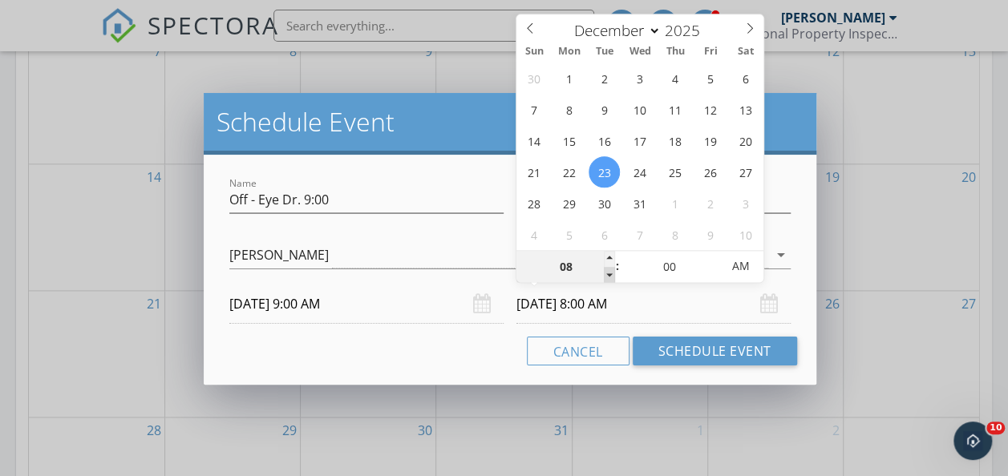
type input "12/23/2025 7:00 AM"
click at [611, 271] on span at bounding box center [609, 275] width 11 height 16
type input "06"
type input "12/23/2025 6:00 AM"
click at [611, 271] on span at bounding box center [609, 275] width 11 height 16
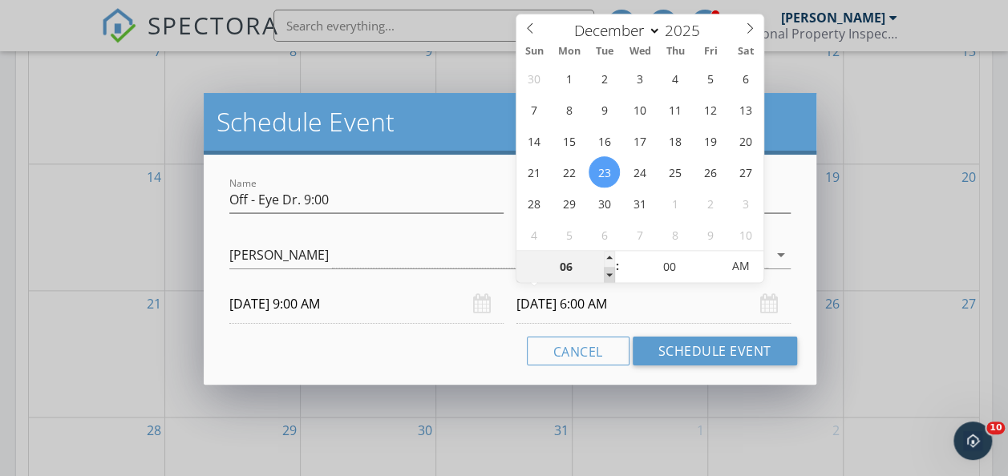
type input "05"
type input "12/23/2025 5:00 AM"
click at [611, 271] on span at bounding box center [609, 275] width 11 height 16
type input "04"
type input "12/23/2025 4:00 AM"
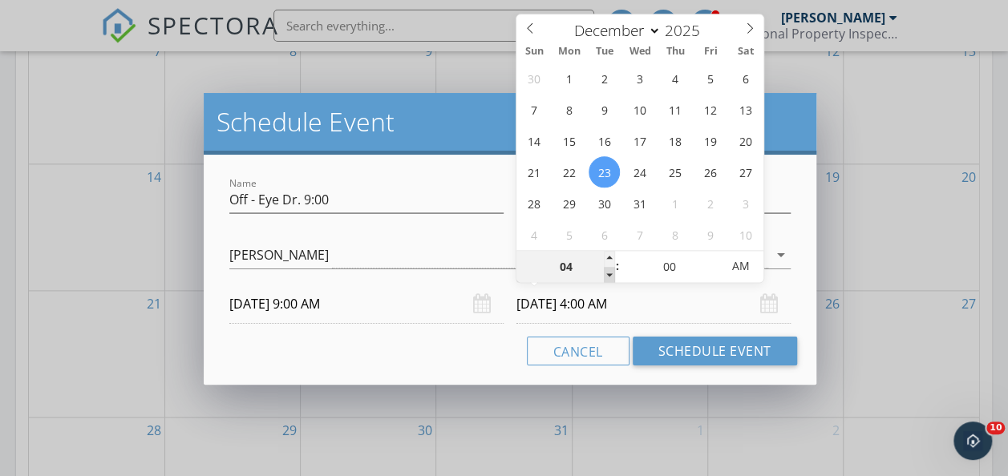
click at [611, 271] on span at bounding box center [609, 275] width 11 height 16
type input "03"
type input "12/23/2025 3:00 AM"
click at [611, 271] on span at bounding box center [609, 275] width 11 height 16
type input "02"
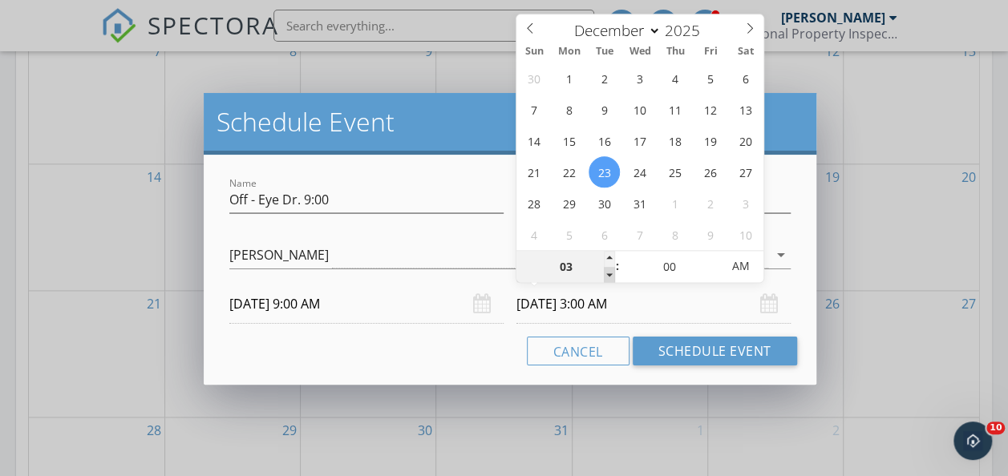
type input "12/23/2025 2:00 AM"
click at [611, 271] on span at bounding box center [609, 275] width 11 height 16
type input "01"
type input "12/23/2025 1:00 AM"
click at [611, 271] on span at bounding box center [609, 275] width 11 height 16
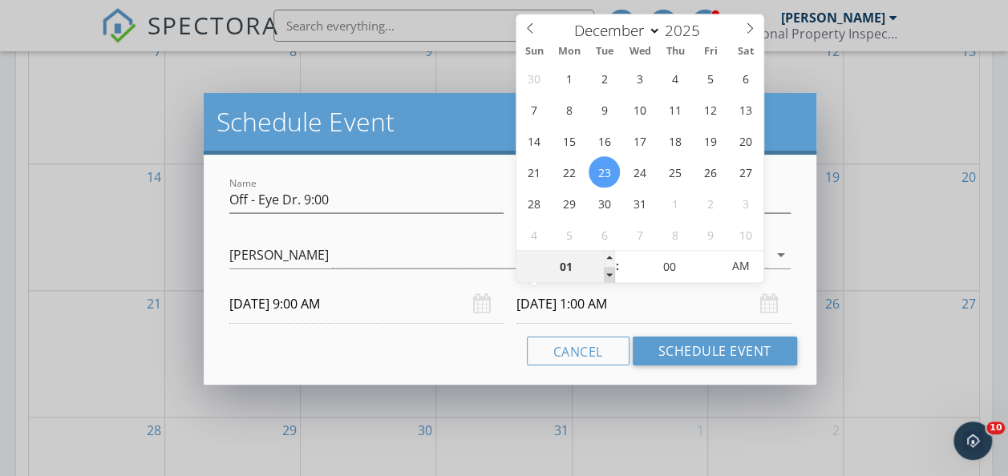
type input "12"
type input "12/23/2025 12:00 AM"
click at [611, 271] on span at bounding box center [609, 275] width 11 height 16
type input "11"
type input "12/23/2025 11:00 PM"
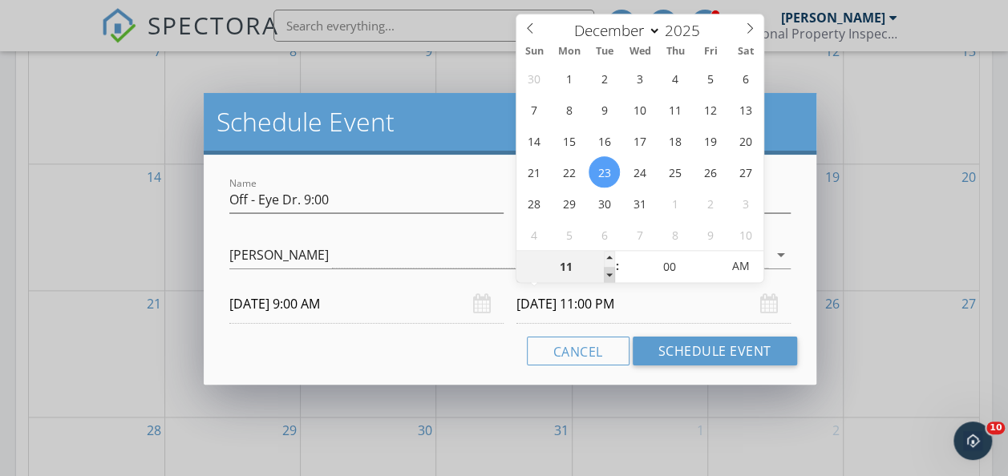
click at [611, 271] on span at bounding box center [609, 275] width 11 height 16
type input "10"
type input "12/23/2025 10:00 PM"
click at [611, 271] on span at bounding box center [609, 275] width 11 height 16
type input "09"
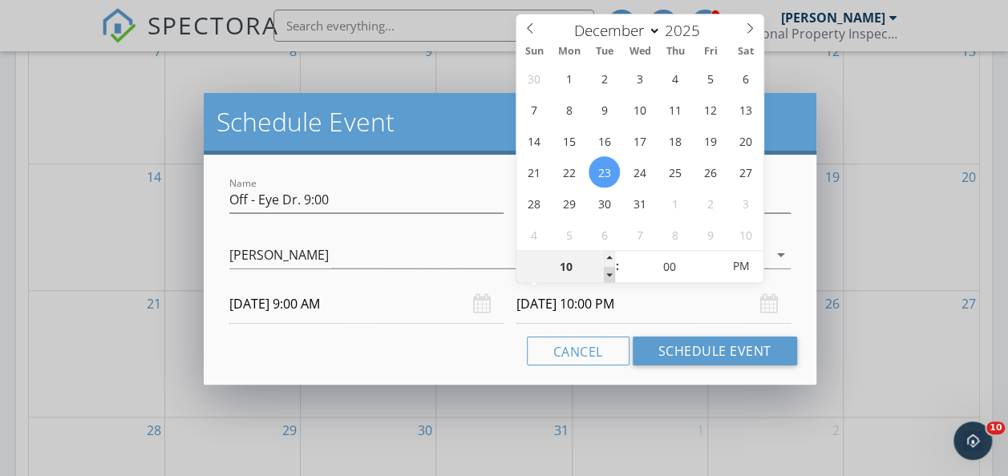
type input "12/23/2025 9:00 PM"
click at [610, 271] on span at bounding box center [609, 275] width 11 height 16
type input "08"
type input "12/23/2025 8:00 PM"
click at [609, 271] on span at bounding box center [609, 275] width 11 height 16
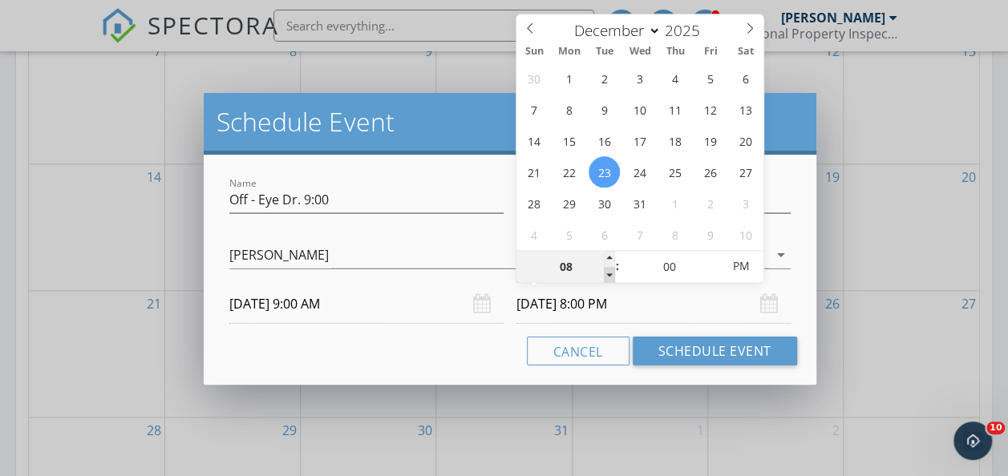
type input "07"
type input "12/23/2025 7:00 PM"
click at [609, 271] on span at bounding box center [609, 275] width 11 height 16
type input "06"
type input "12/23/2025 6:00 PM"
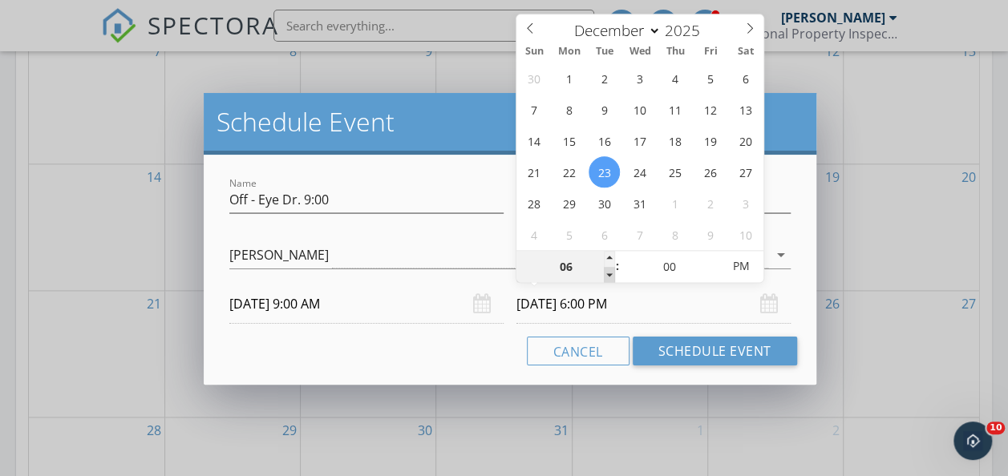
click at [609, 271] on span at bounding box center [609, 275] width 11 height 16
type input "05"
type input "12/23/2025 5:00 PM"
click at [609, 271] on span at bounding box center [609, 275] width 11 height 16
click at [468, 337] on div "Cancel Schedule Event" at bounding box center [509, 351] width 573 height 29
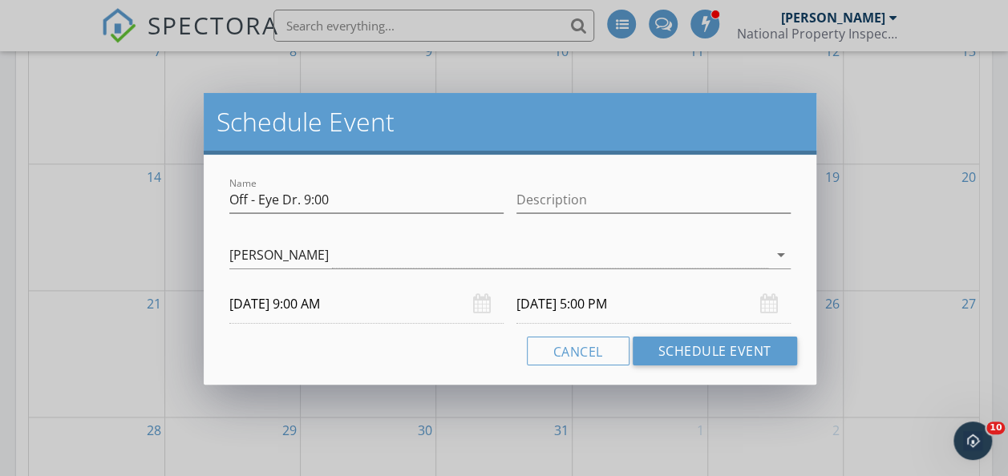
click at [452, 337] on div "Cancel Schedule Event" at bounding box center [509, 351] width 573 height 29
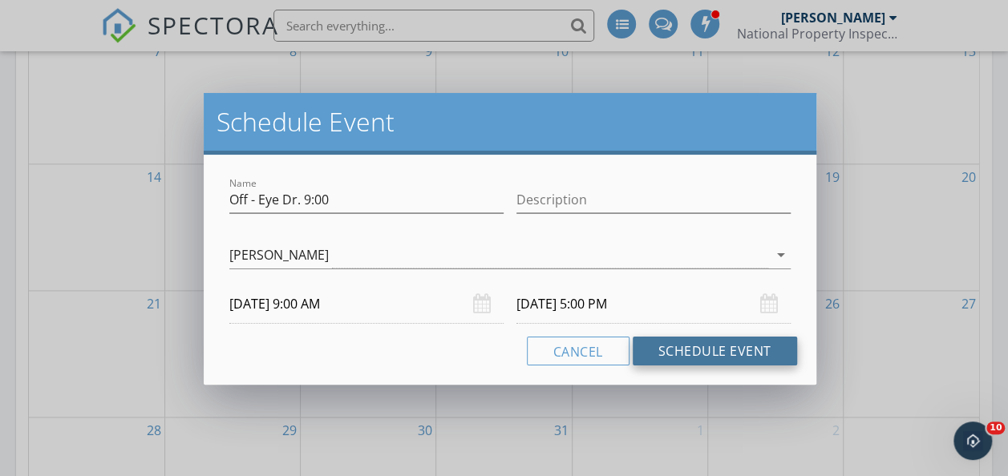
click at [687, 347] on button "Schedule Event" at bounding box center [714, 351] width 164 height 29
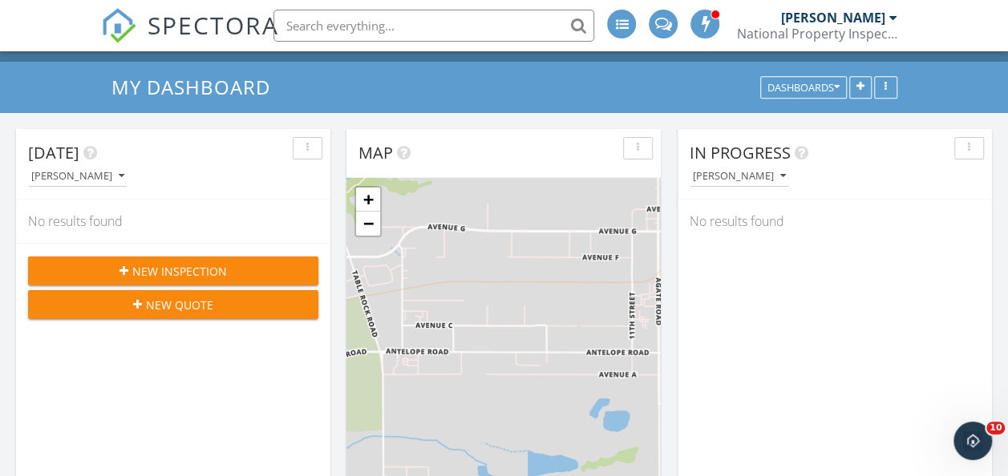
scroll to position [0, 0]
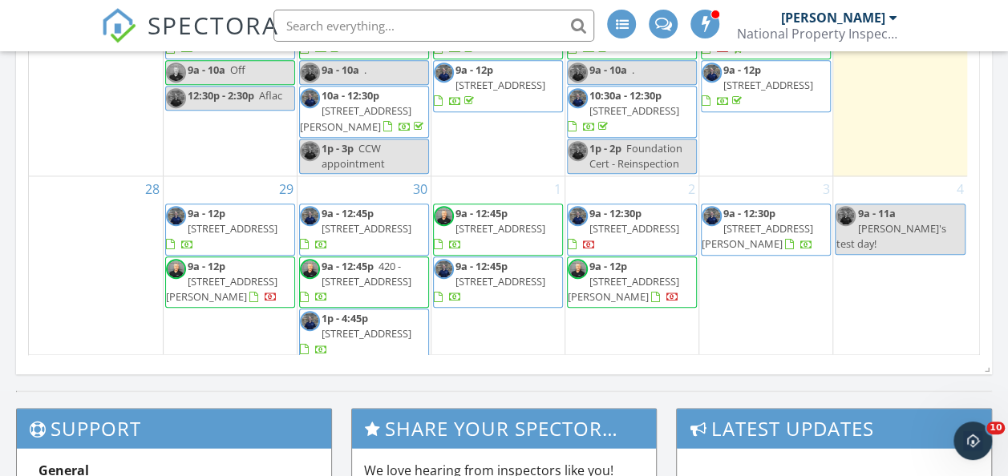
scroll to position [146, 0]
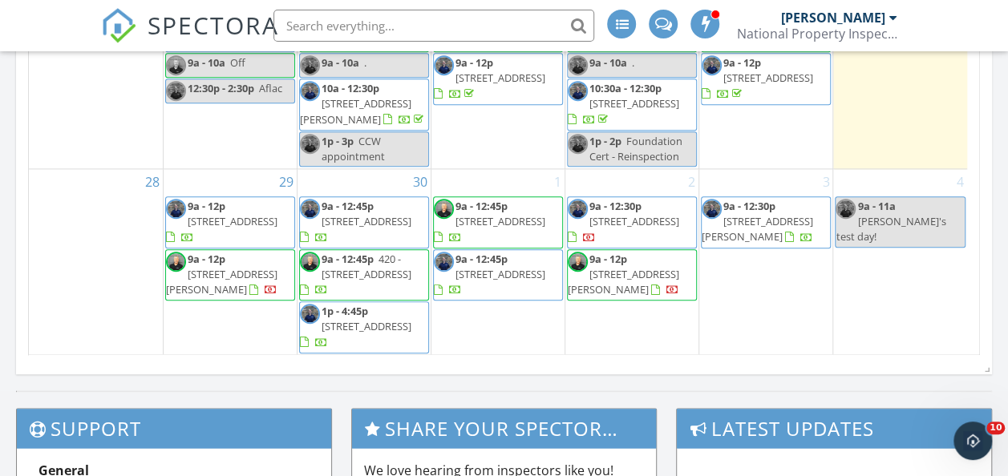
click at [212, 279] on span "[STREET_ADDRESS][PERSON_NAME]" at bounding box center [221, 282] width 111 height 30
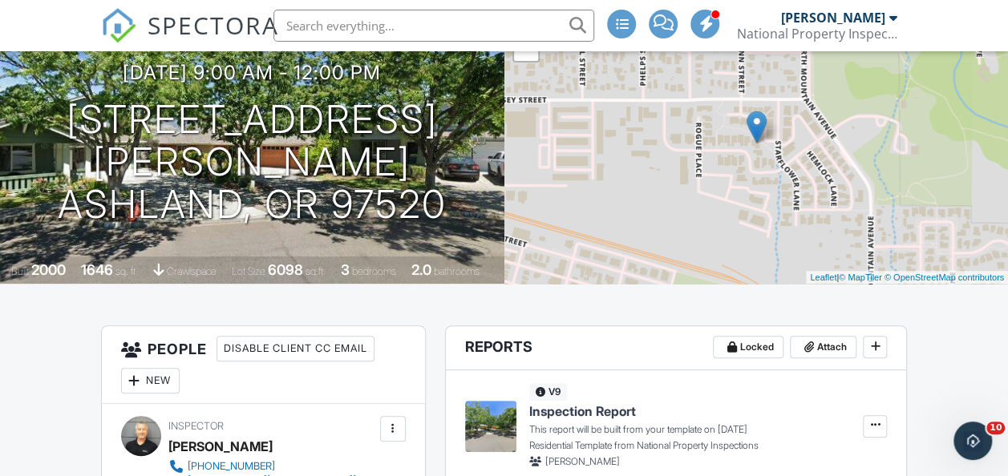
scroll to position [180, 0]
